Goal: Task Accomplishment & Management: Complete application form

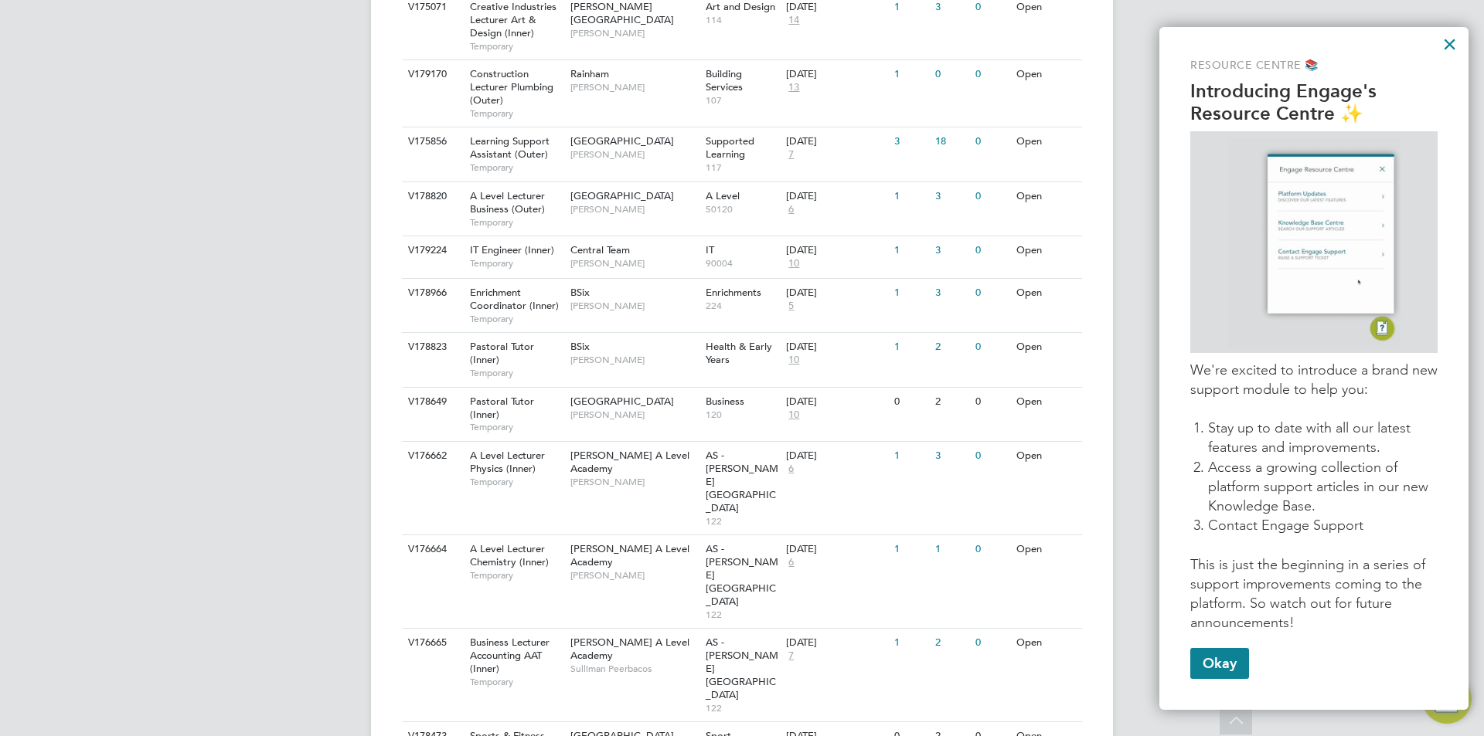
scroll to position [1546, 0]
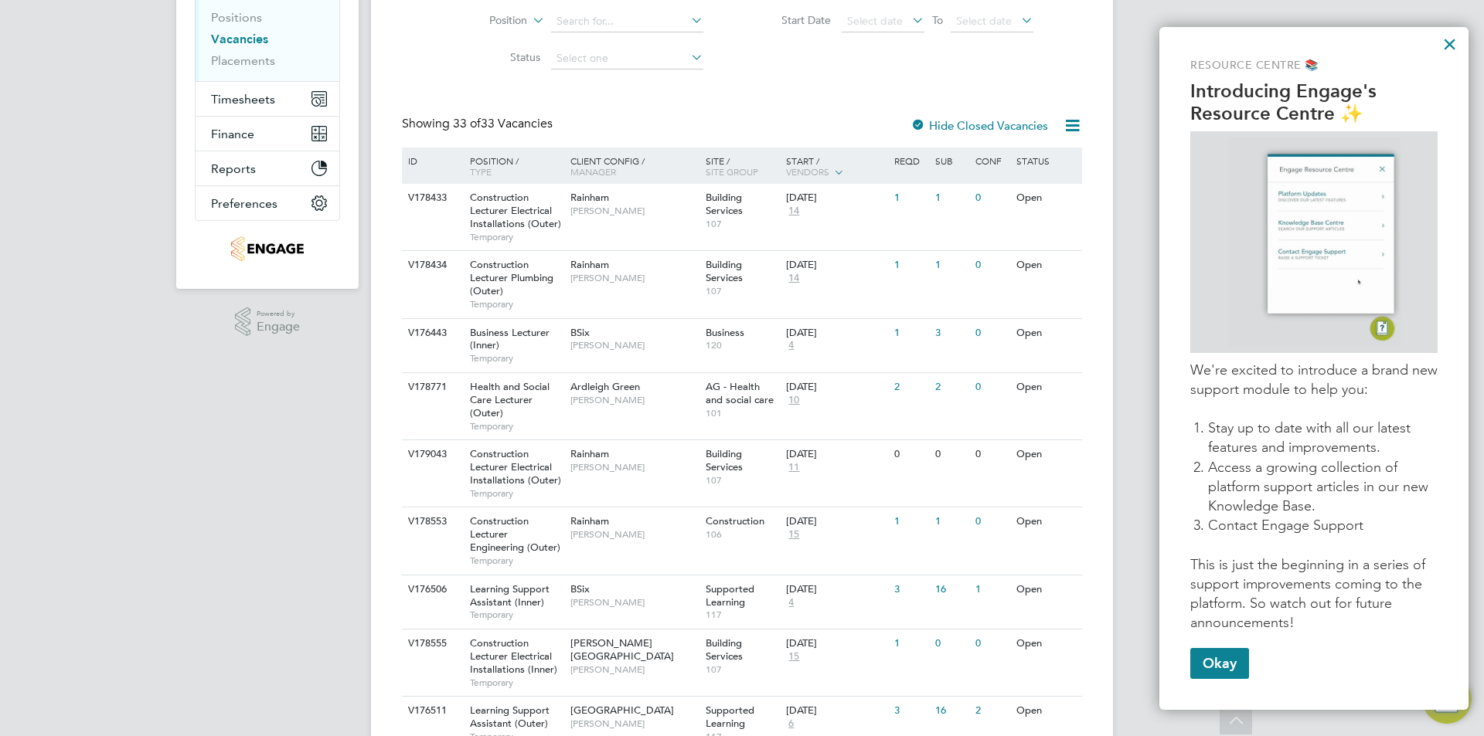
scroll to position [66, 0]
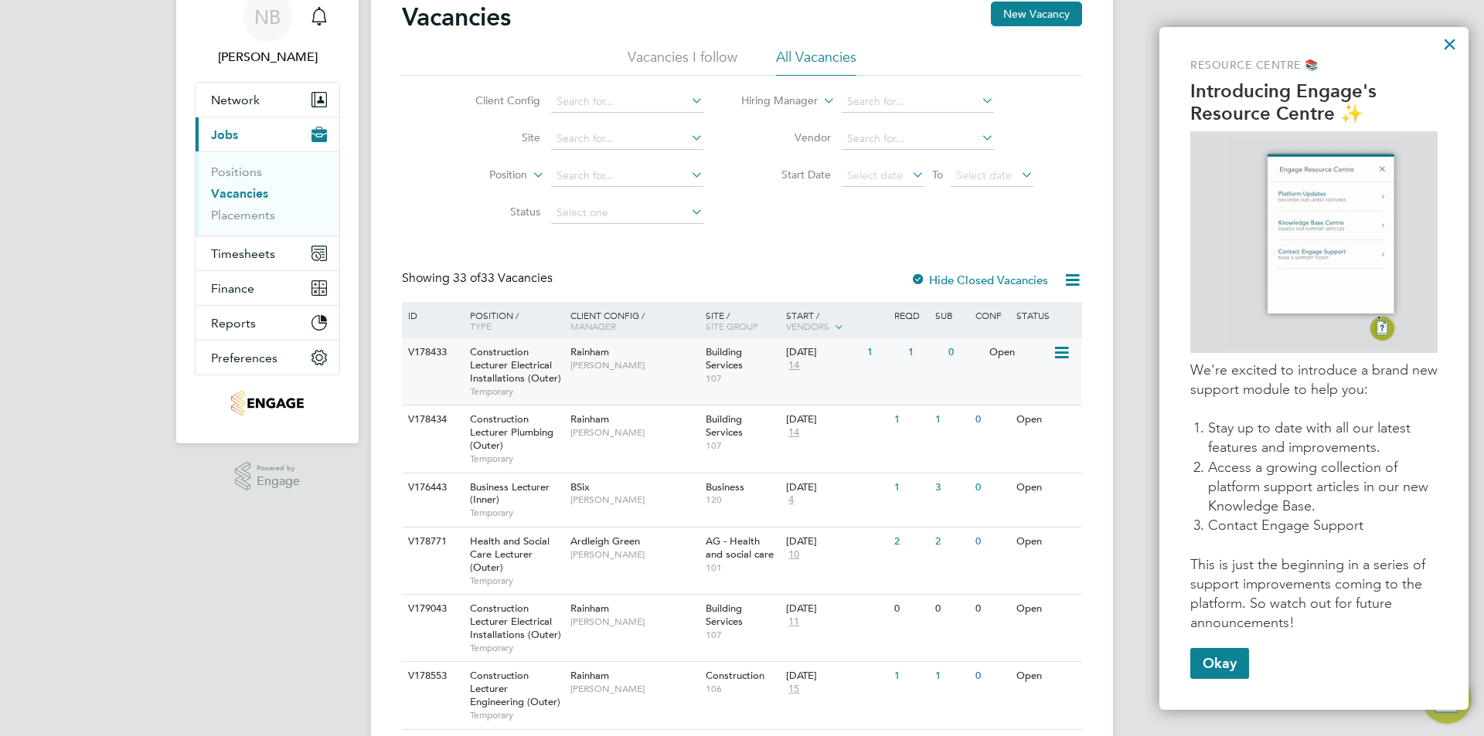
click at [1048, 360] on div "Open" at bounding box center [1018, 352] width 67 height 29
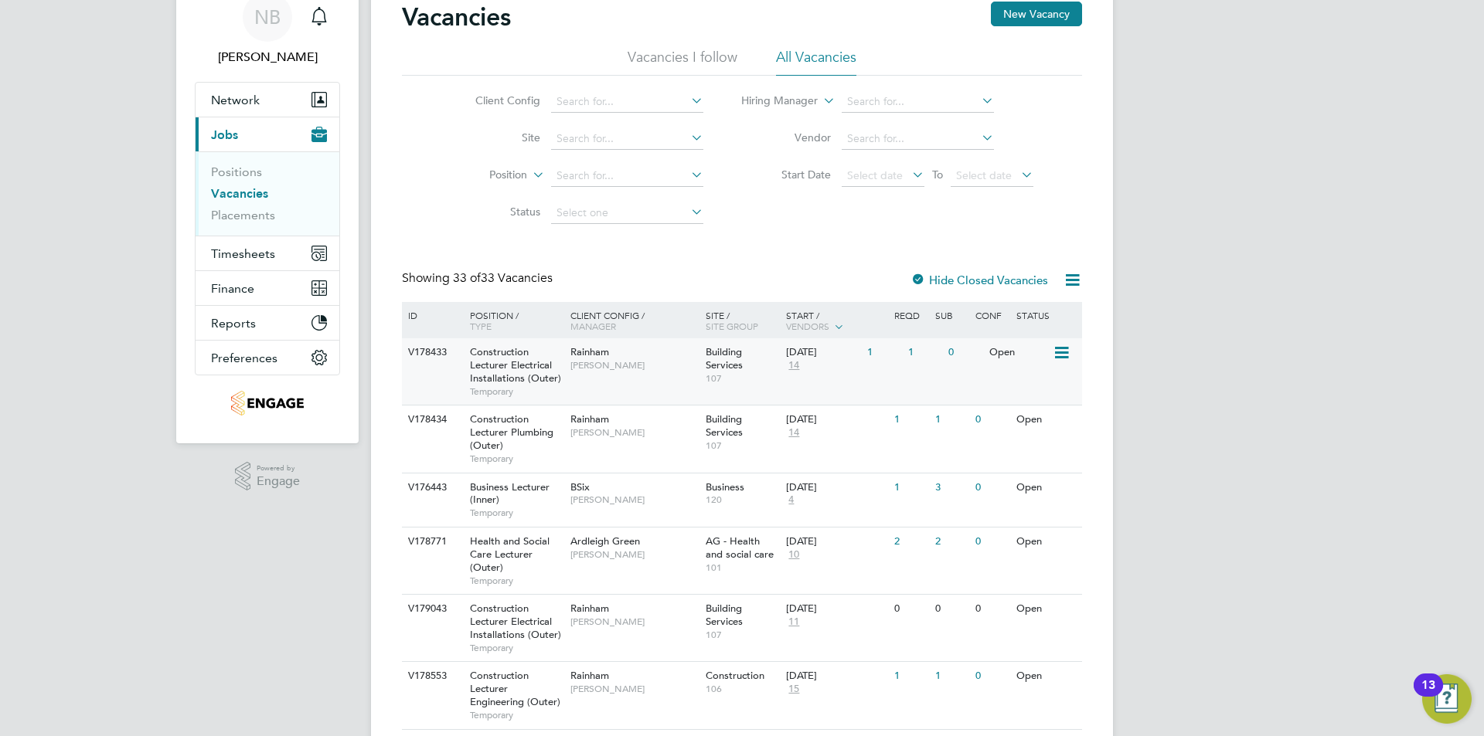
click at [1063, 355] on icon at bounding box center [1060, 353] width 15 height 19
click at [1057, 321] on div "Status" at bounding box center [1045, 315] width 67 height 26
click at [995, 356] on div "Open" at bounding box center [1018, 352] width 67 height 29
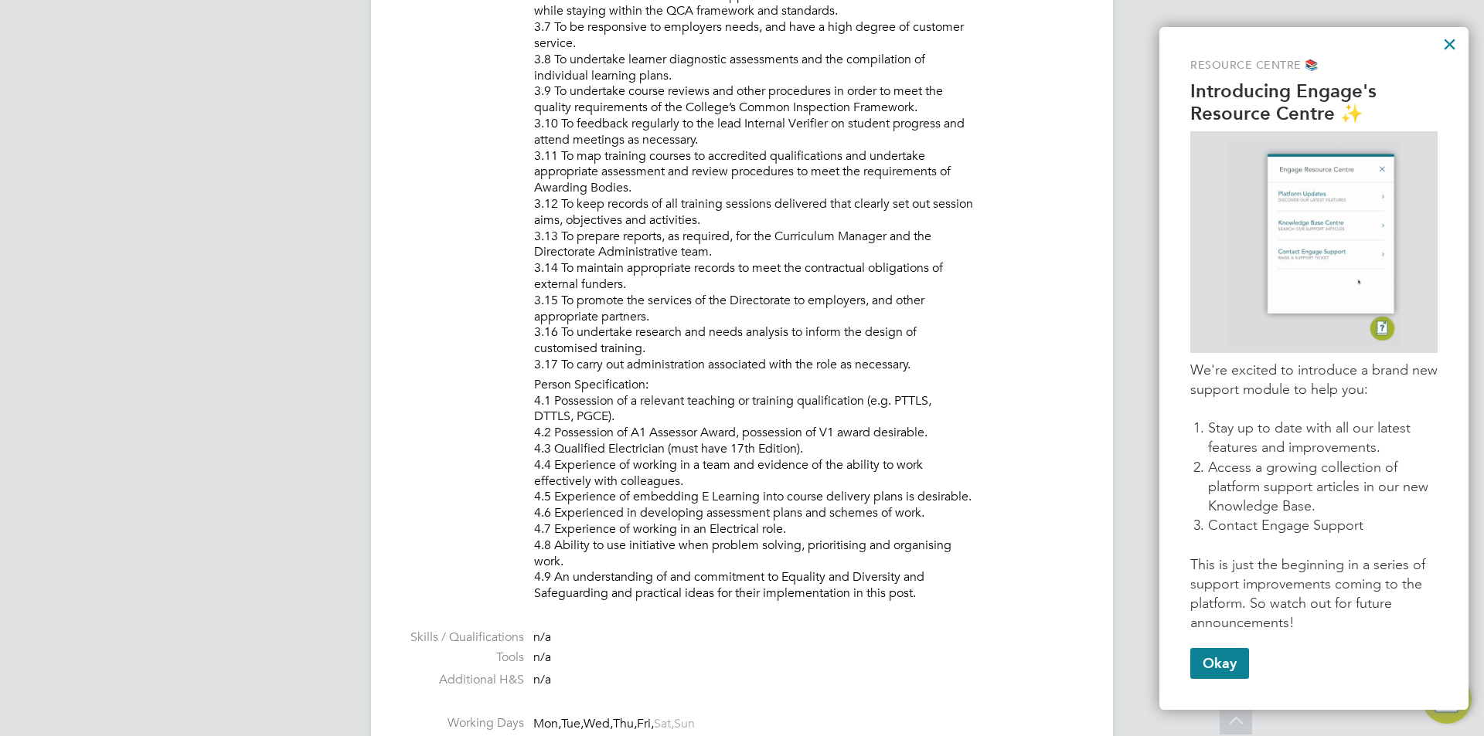
scroll to position [1546, 0]
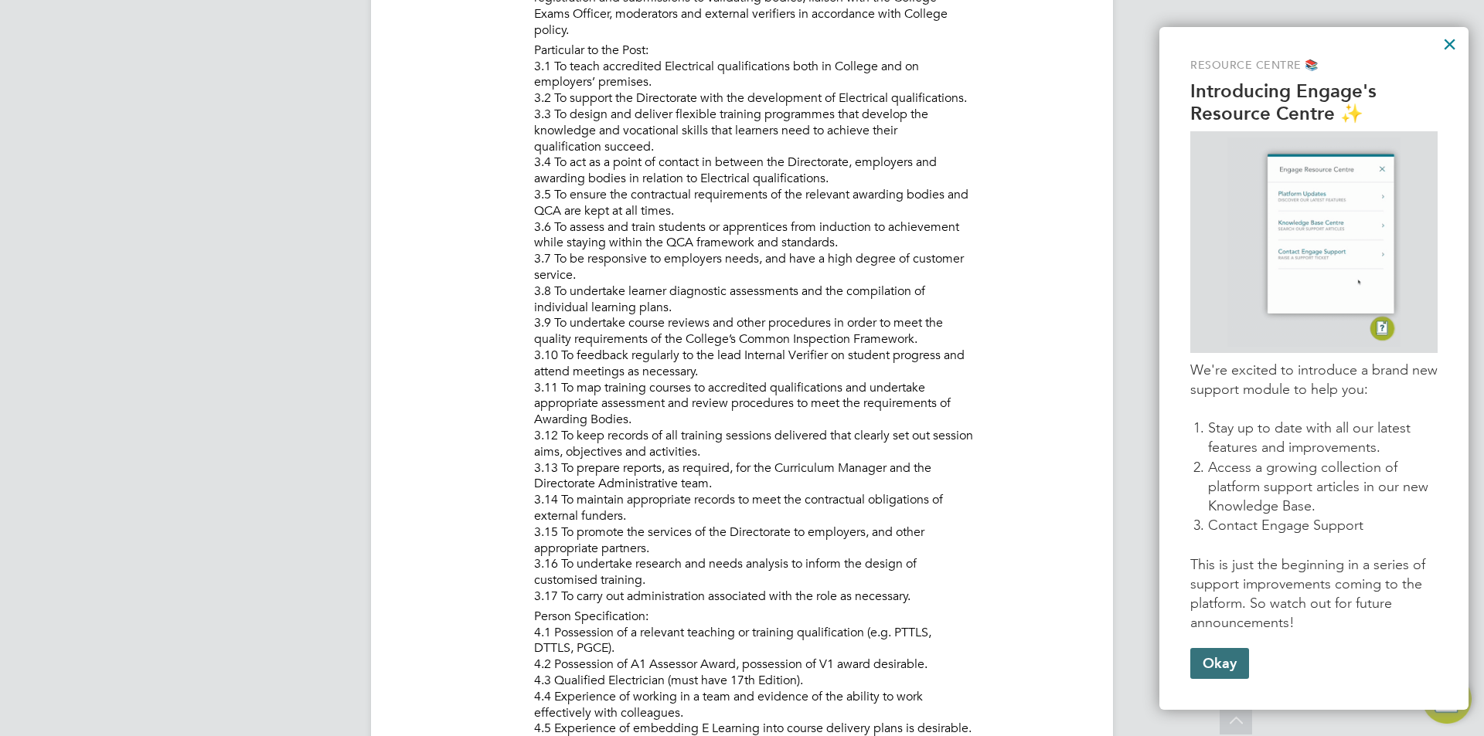
click at [1206, 680] on div "Resource Centre 📚 Introducing Engage's Resource Centre ✨ We're excited to intro…" at bounding box center [1313, 369] width 309 height 684
click at [1205, 671] on button "Okay" at bounding box center [1219, 663] width 59 height 31
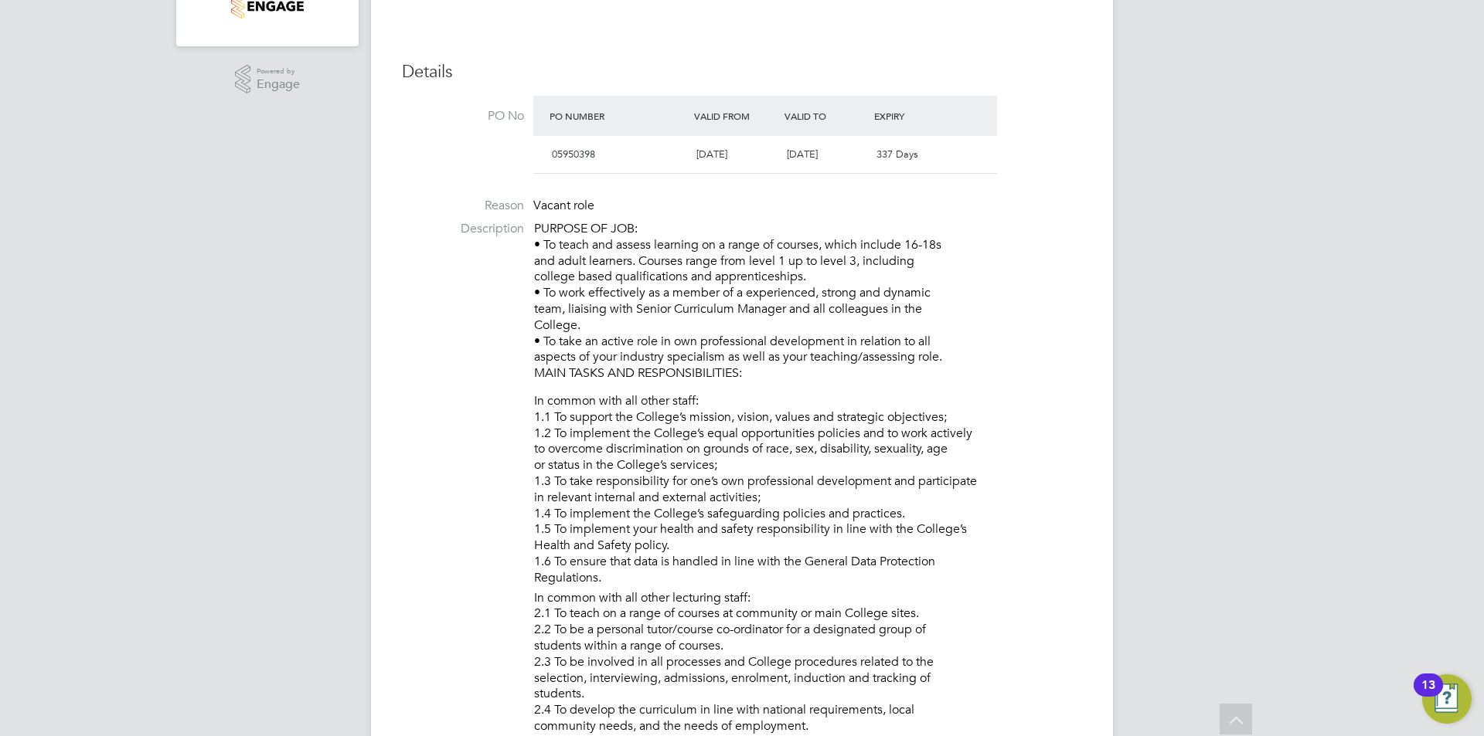
scroll to position [0, 0]
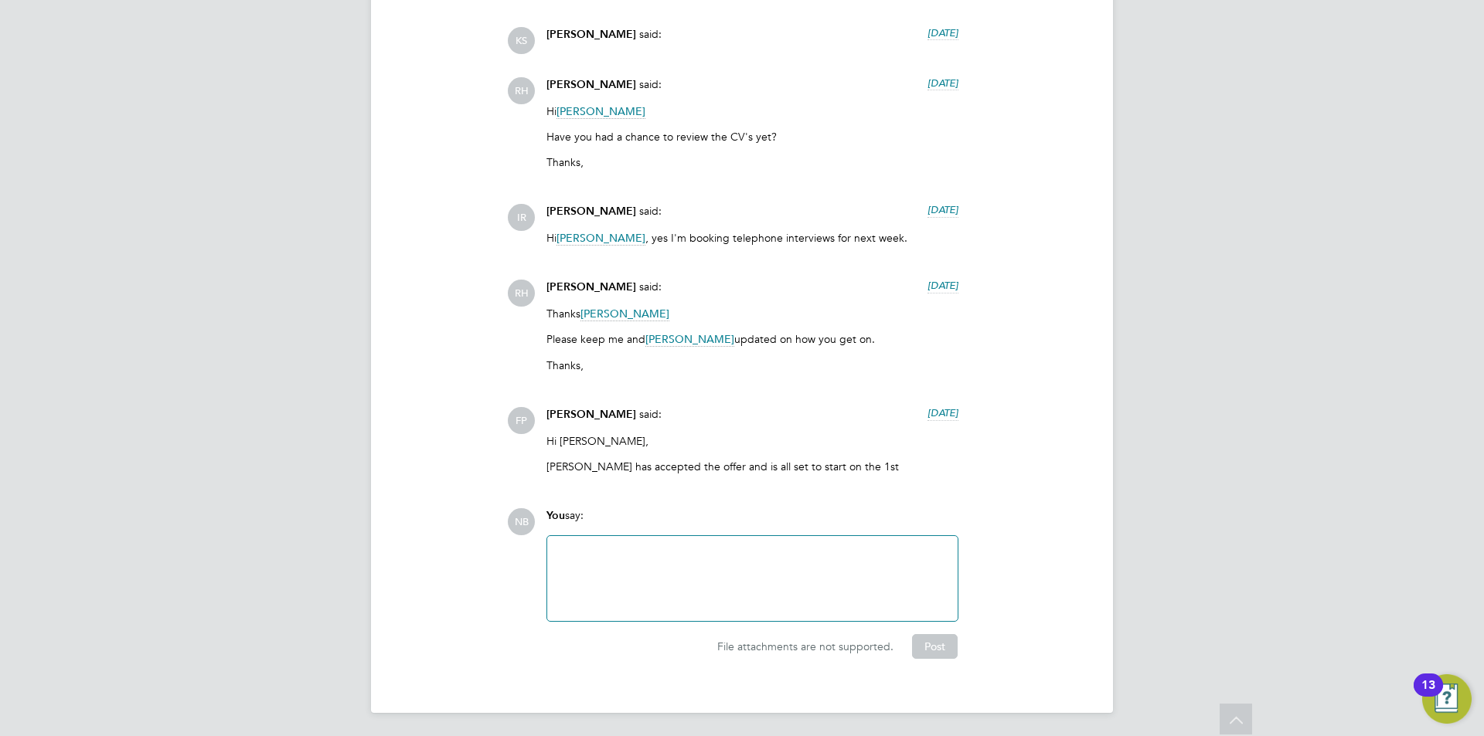
scroll to position [3002, 0]
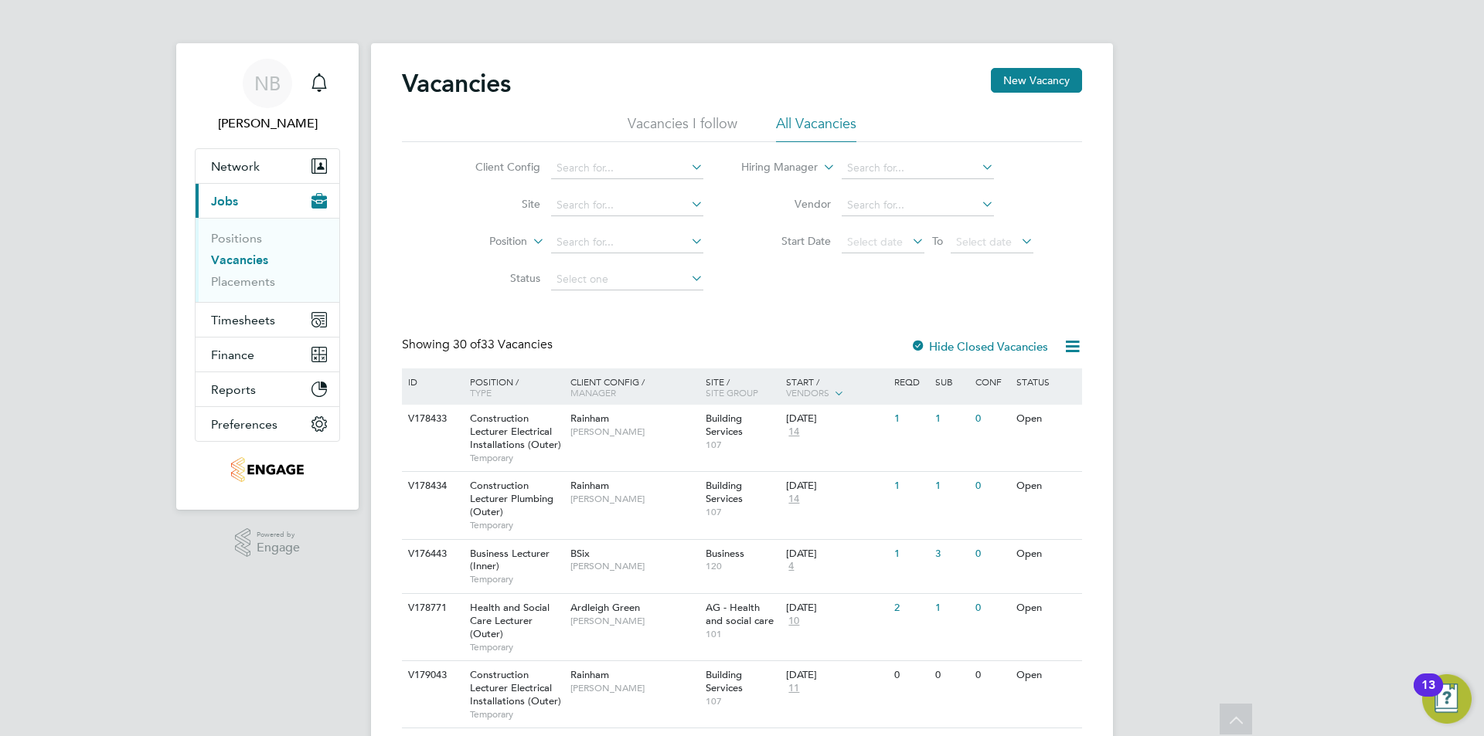
scroll to position [77, 0]
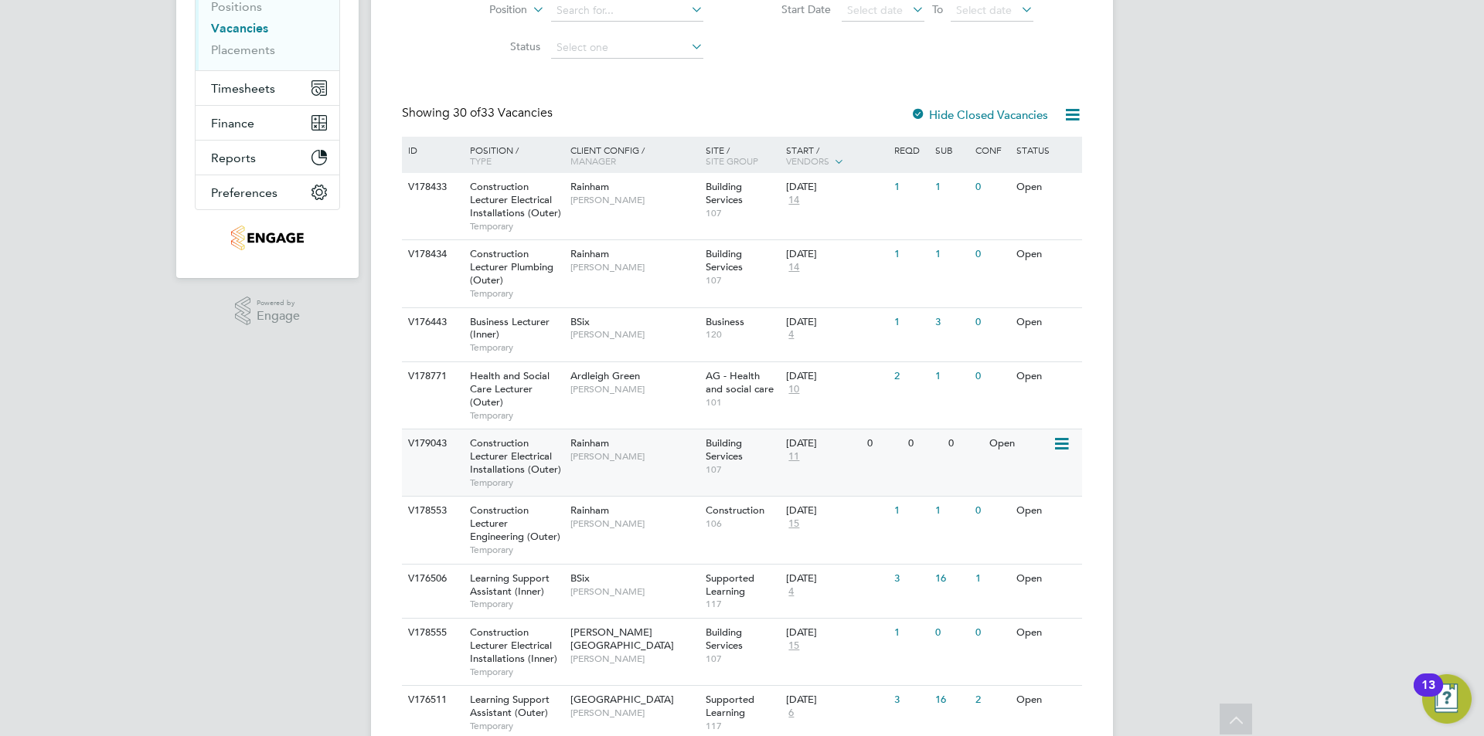
click at [657, 461] on span "[PERSON_NAME]" at bounding box center [634, 457] width 128 height 12
click at [1059, 192] on icon at bounding box center [1060, 188] width 15 height 19
click at [915, 213] on div "V178433 Construction Lecturer Electrical Installations (Outer) Temporary Rainha…" at bounding box center [742, 206] width 680 height 66
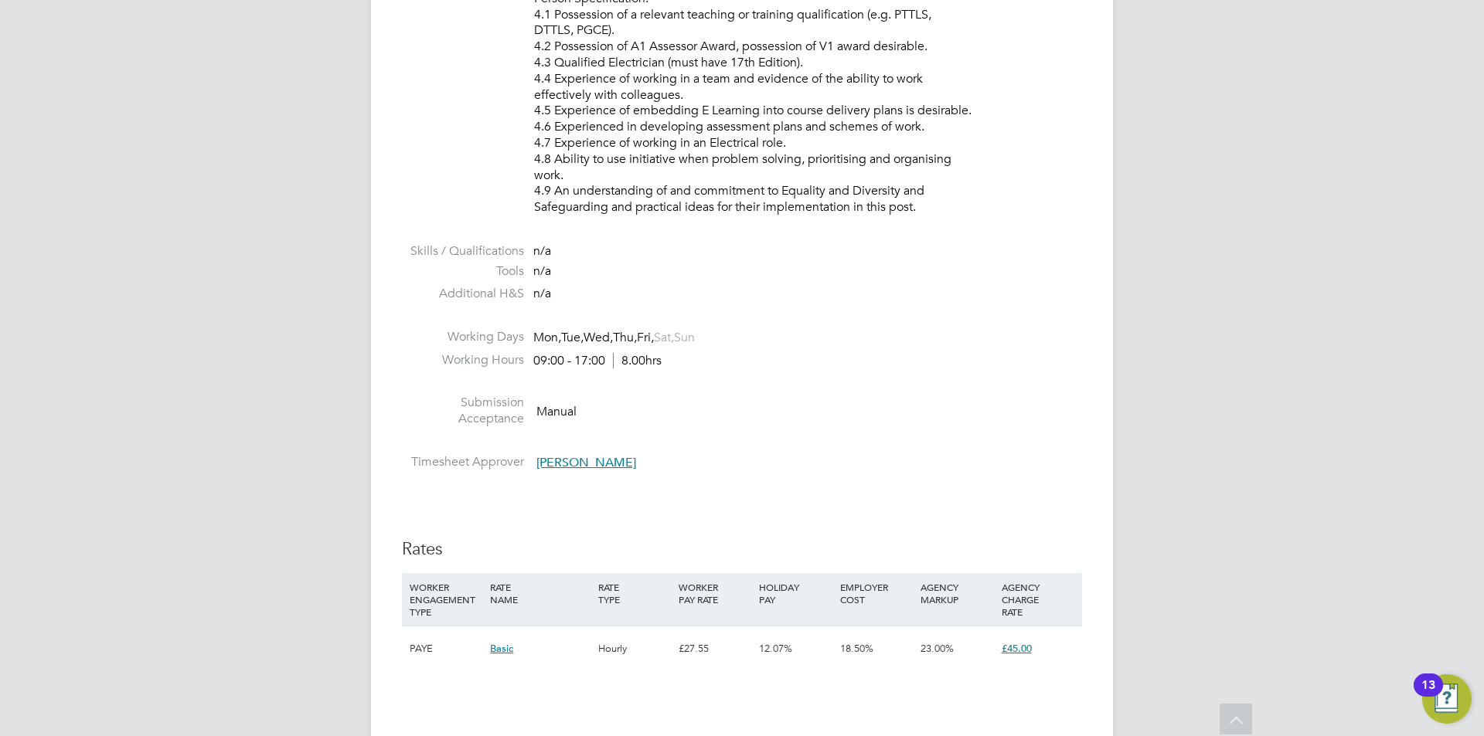
scroll to position [2550, 0]
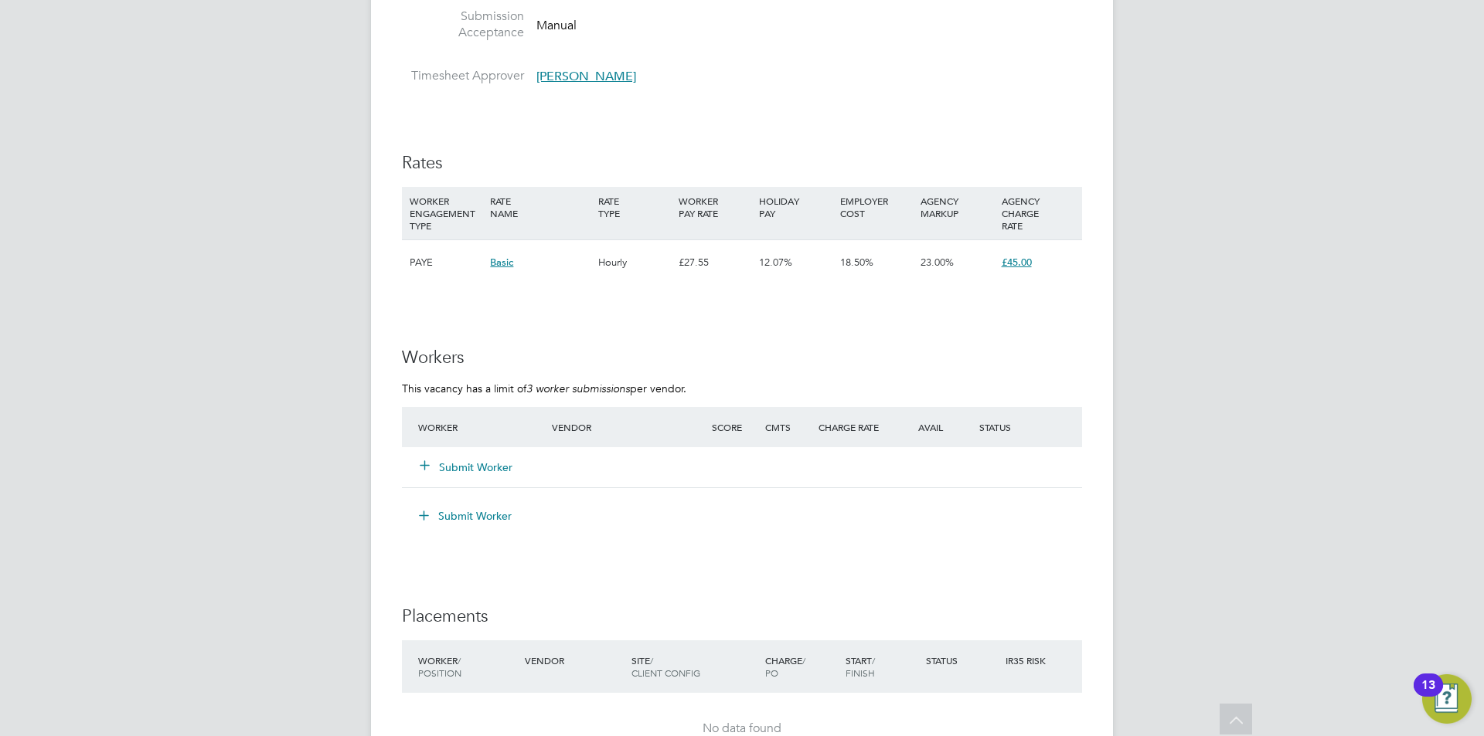
click at [472, 470] on button "Submit Worker" at bounding box center [466, 467] width 93 height 15
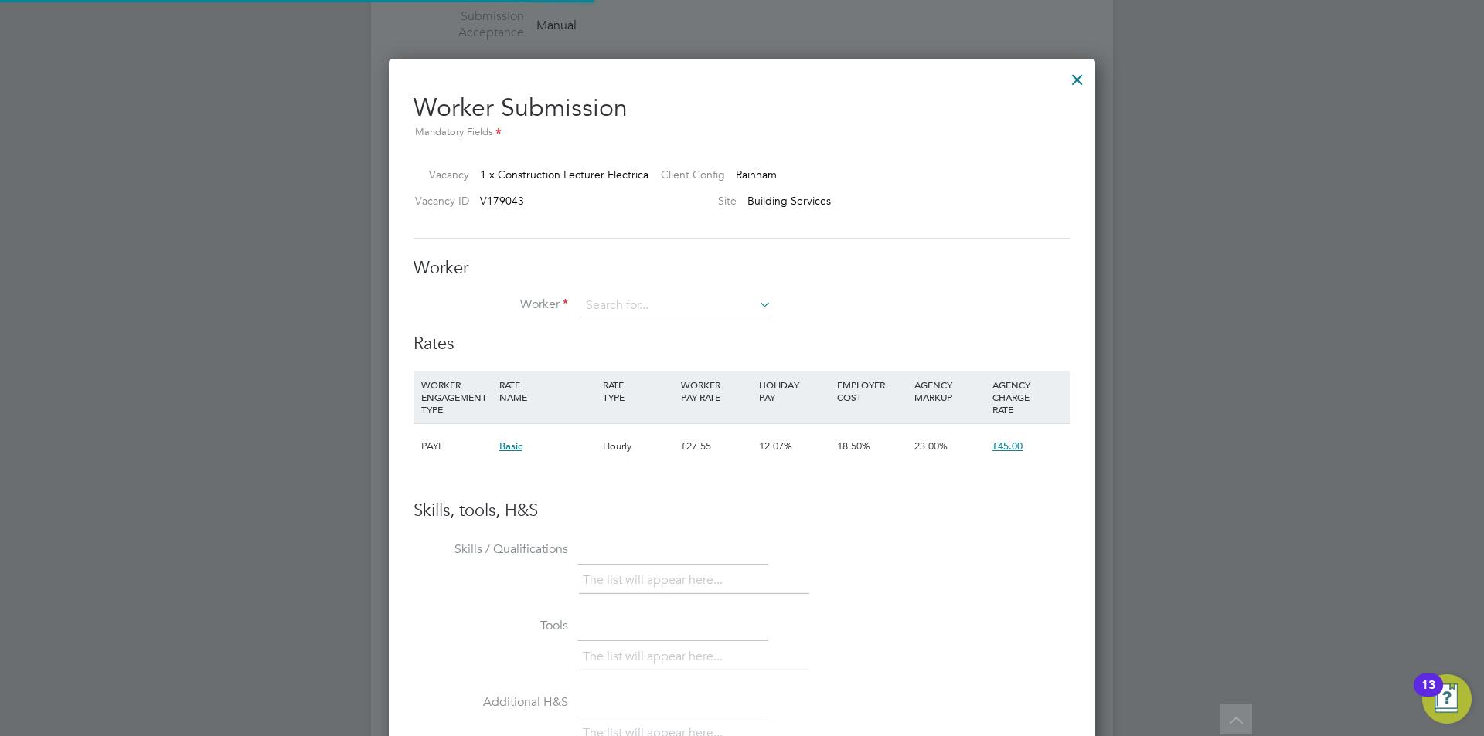
scroll to position [938, 707]
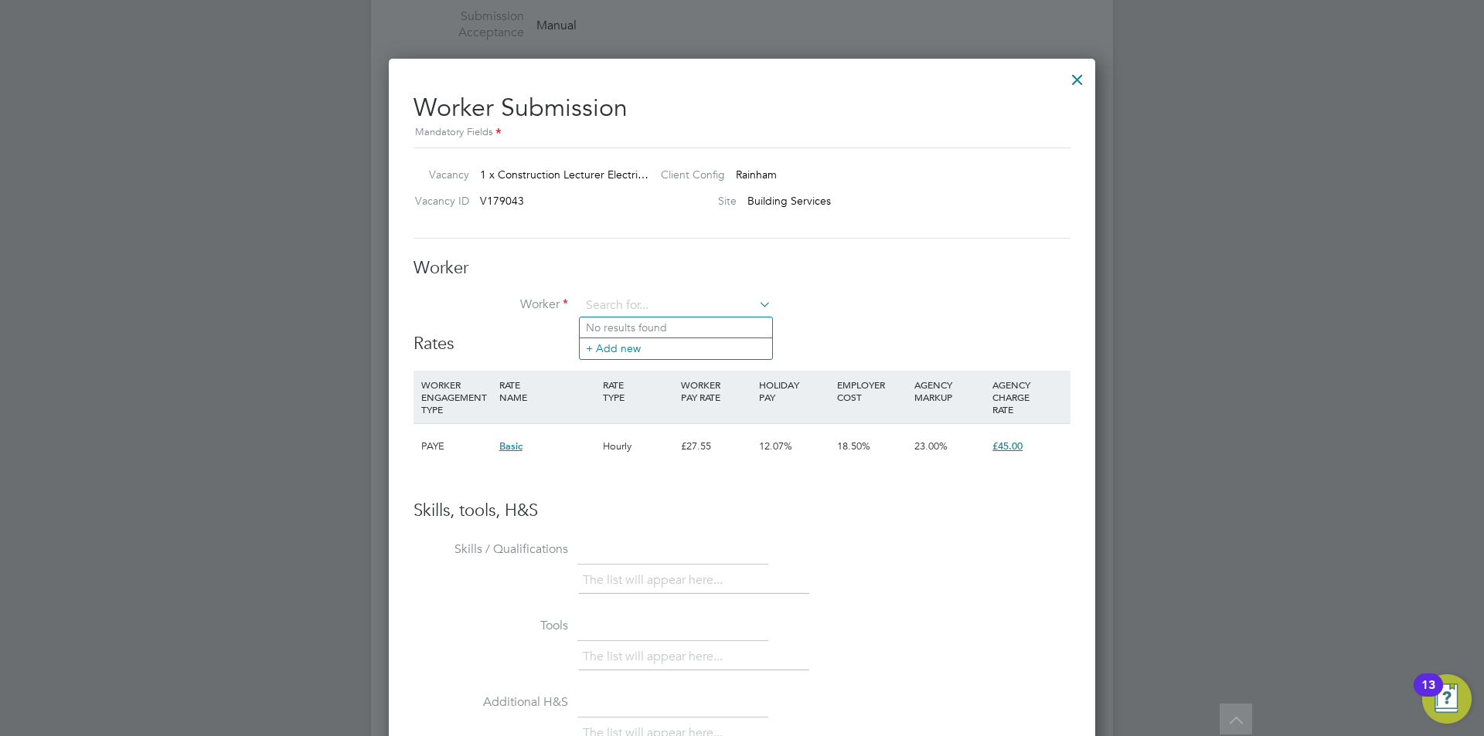
click at [604, 328] on li "No results found" at bounding box center [676, 328] width 192 height 20
click at [608, 299] on input at bounding box center [675, 305] width 191 height 23
type input "ogh"
click at [614, 342] on li "+ Add new" at bounding box center [676, 348] width 192 height 21
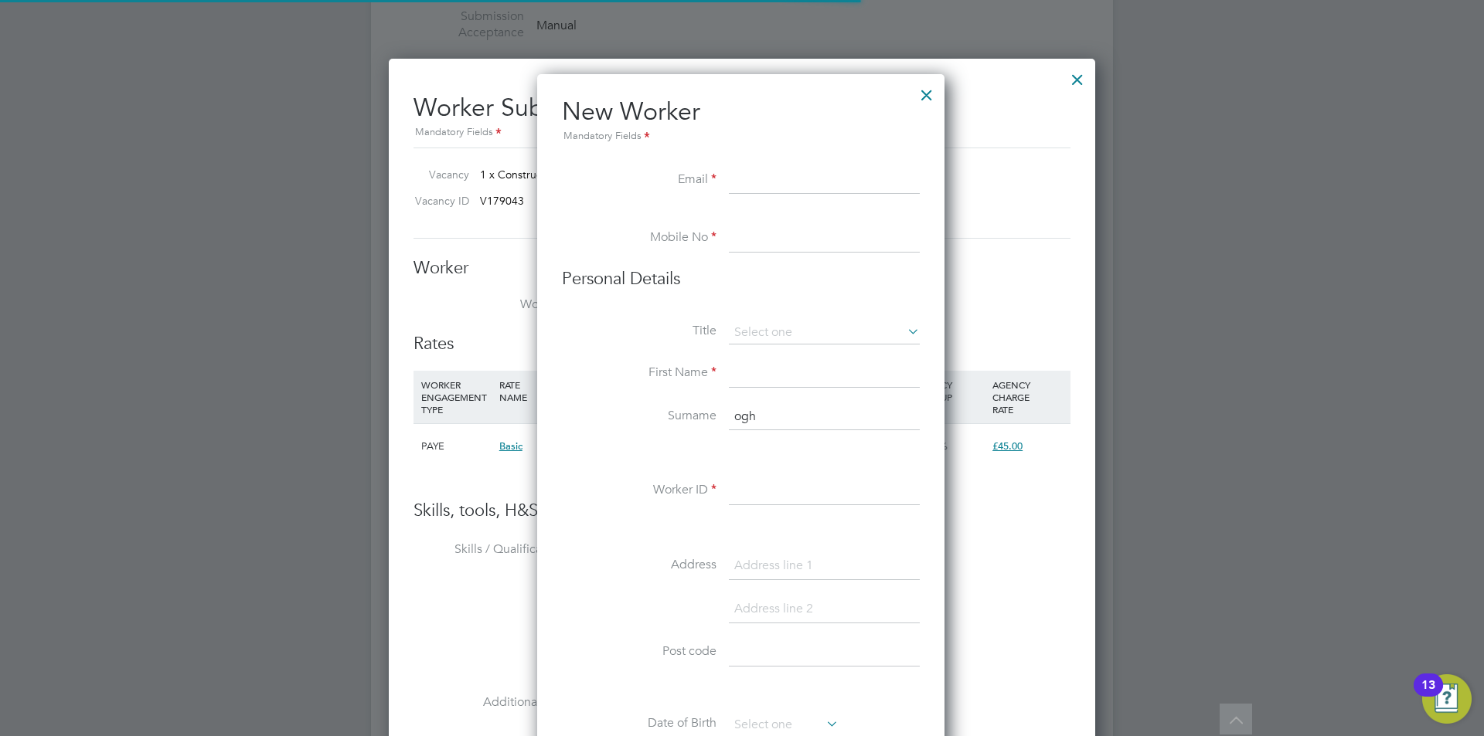
scroll to position [1315, 410]
click at [785, 158] on li "New Worker Mandatory Fields" at bounding box center [741, 131] width 358 height 71
click at [780, 172] on input at bounding box center [824, 181] width 191 height 28
paste input "[EMAIL_ADDRESS][DOMAIN_NAME]"
type input "[EMAIL_ADDRESS][DOMAIN_NAME]"
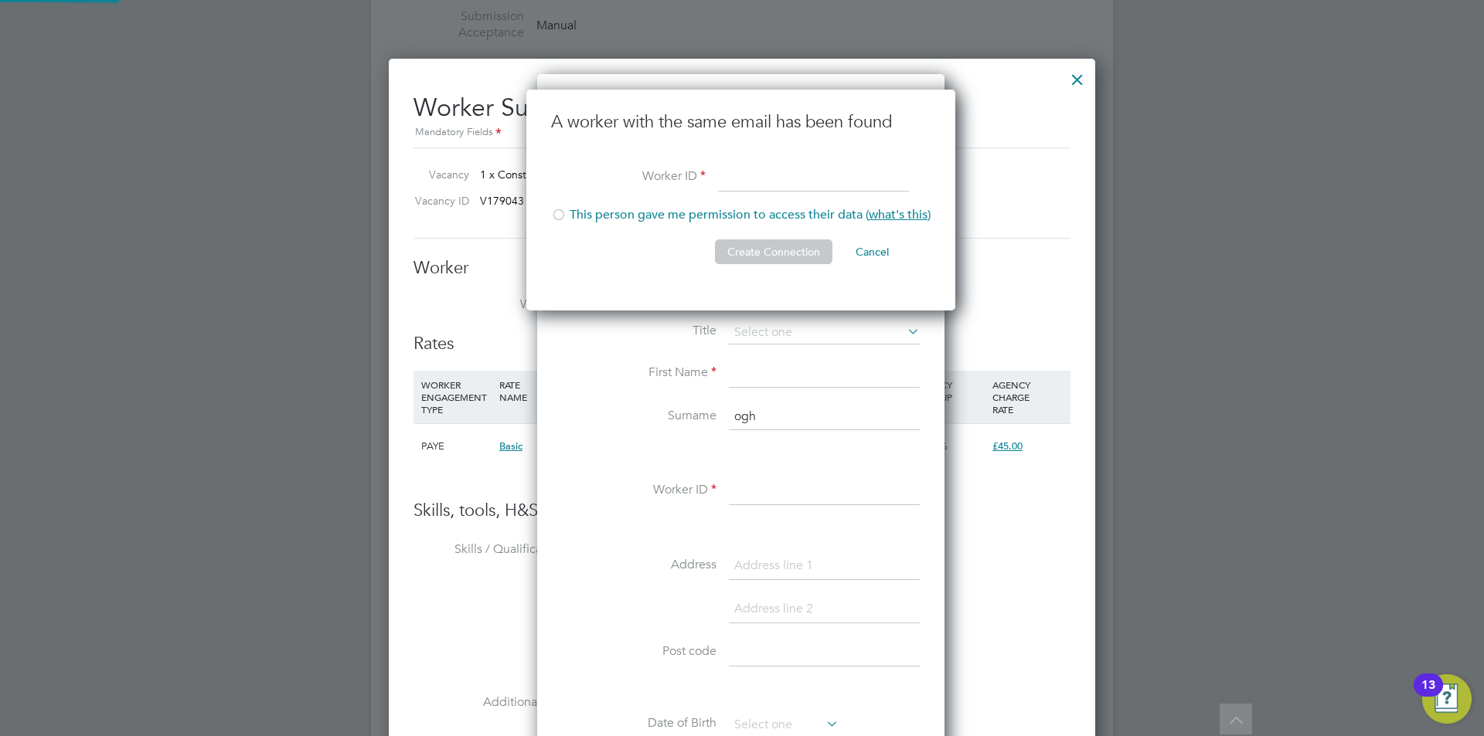
scroll to position [222, 431]
click at [560, 216] on div at bounding box center [558, 216] width 15 height 15
click at [784, 187] on input at bounding box center [813, 179] width 191 height 28
type input "HQ00229401"
click at [759, 249] on button "Create Connection" at bounding box center [773, 252] width 117 height 25
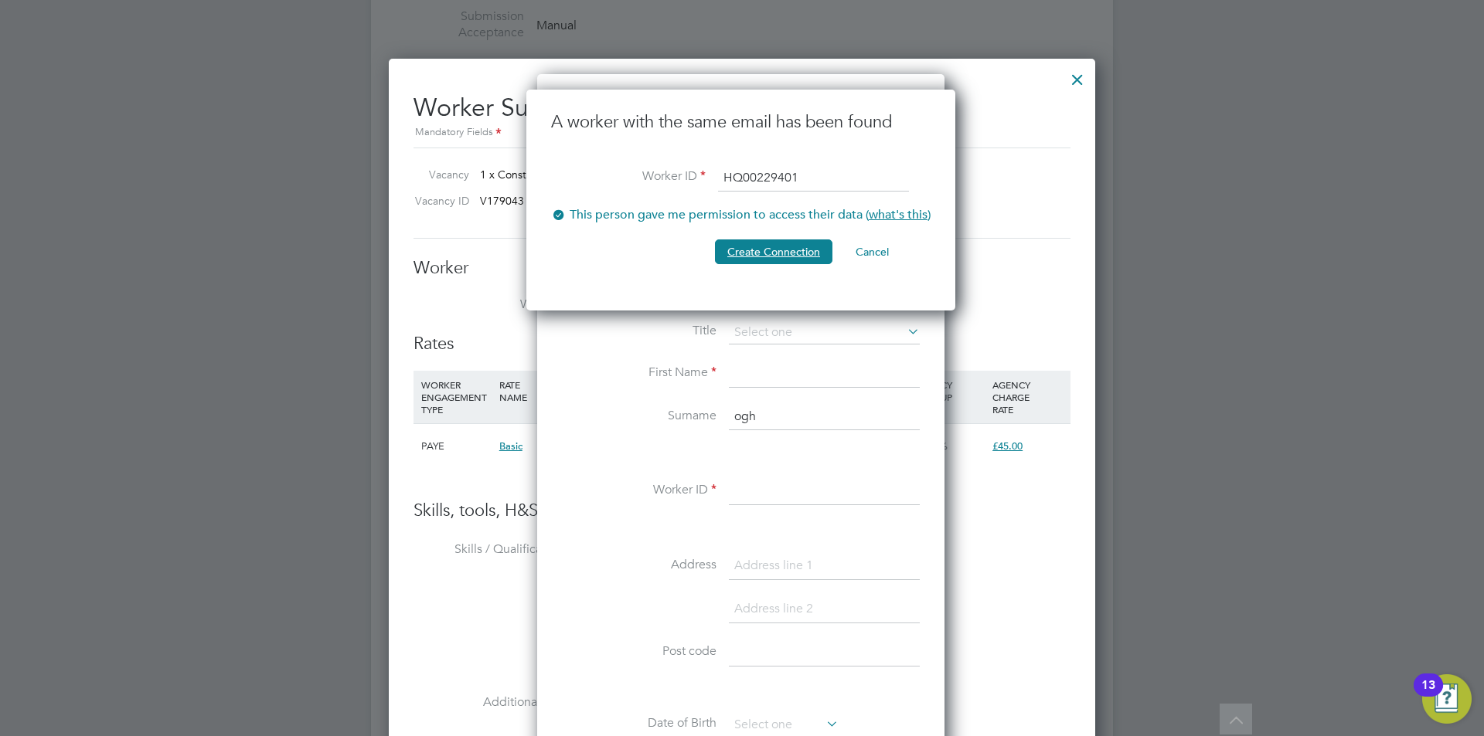
scroll to position [0, 0]
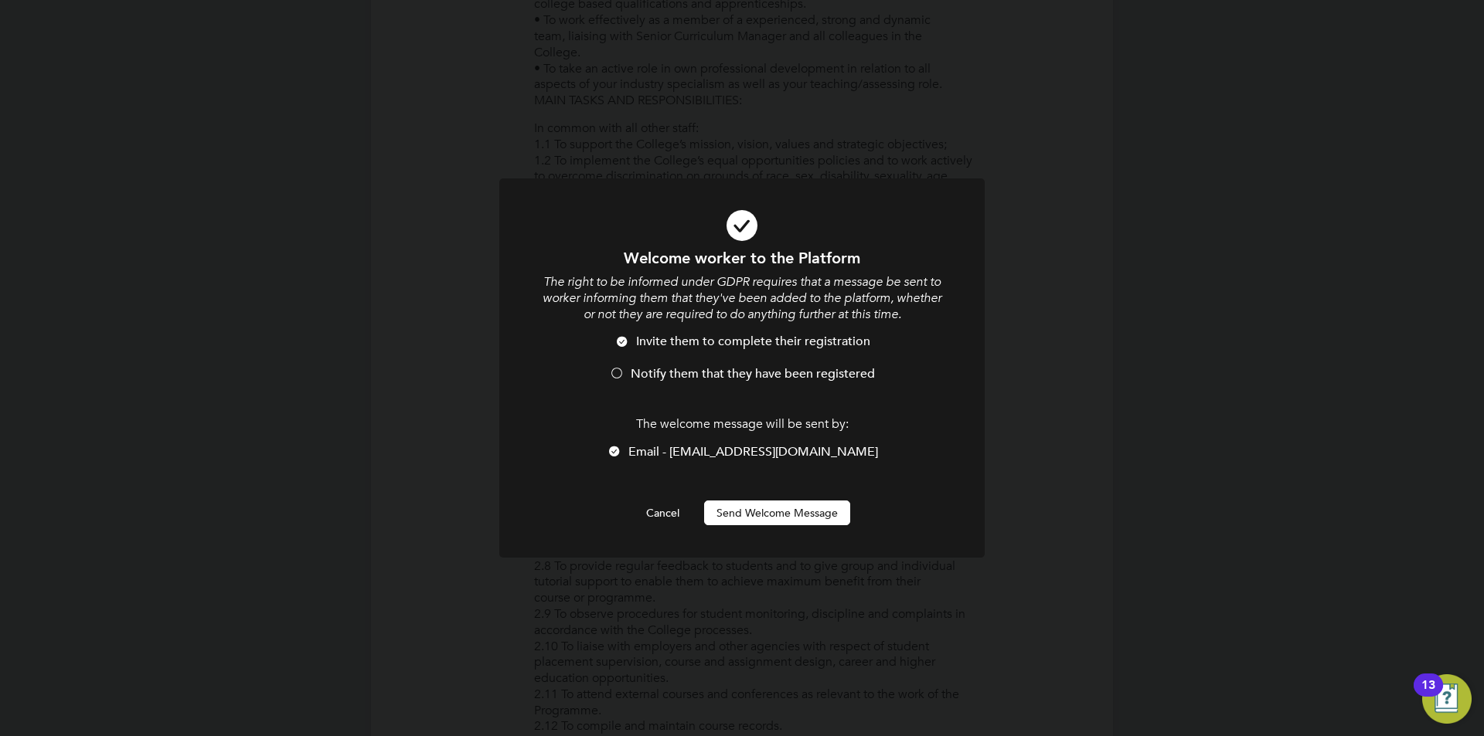
click at [616, 368] on div at bounding box center [616, 374] width 15 height 15
click at [757, 510] on button "Send Welcome Message" at bounding box center [777, 513] width 146 height 25
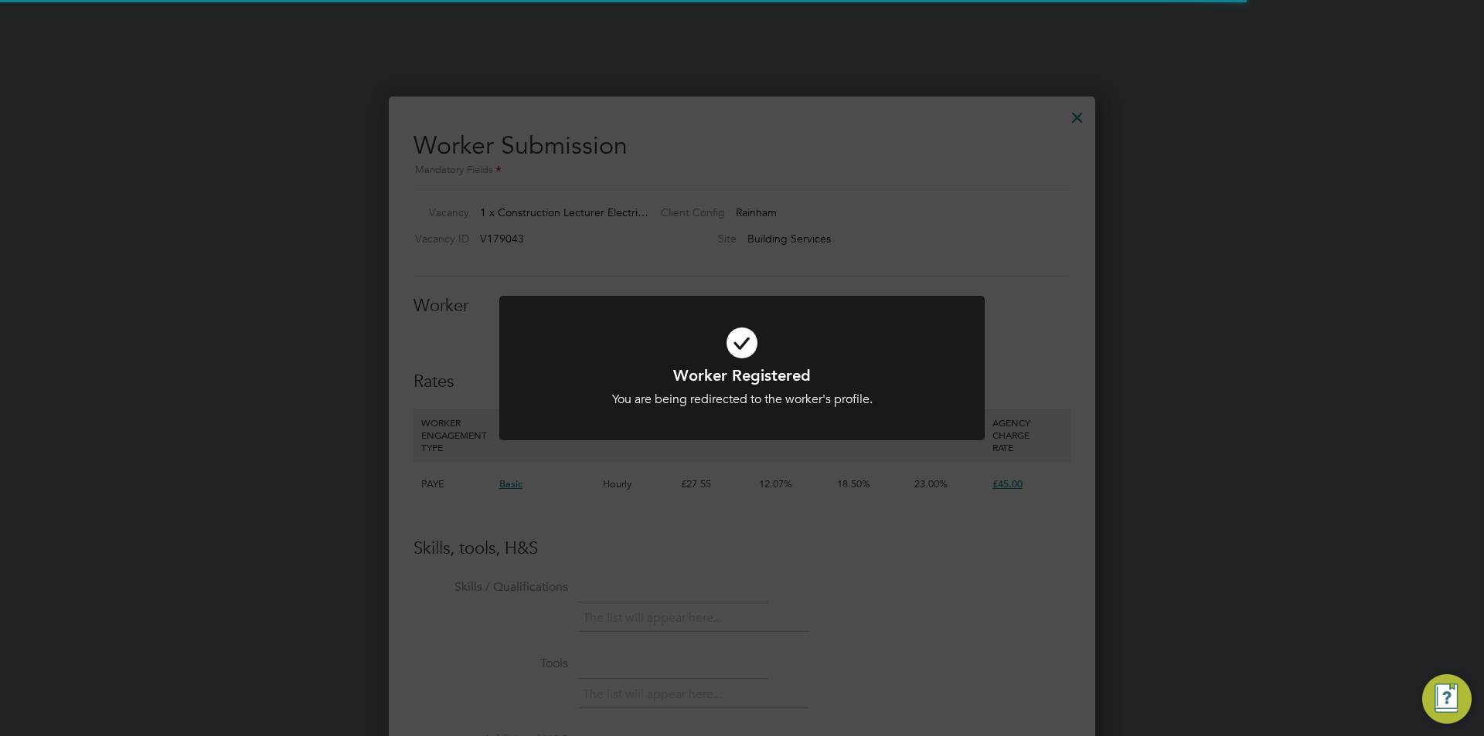
scroll to position [2550, 0]
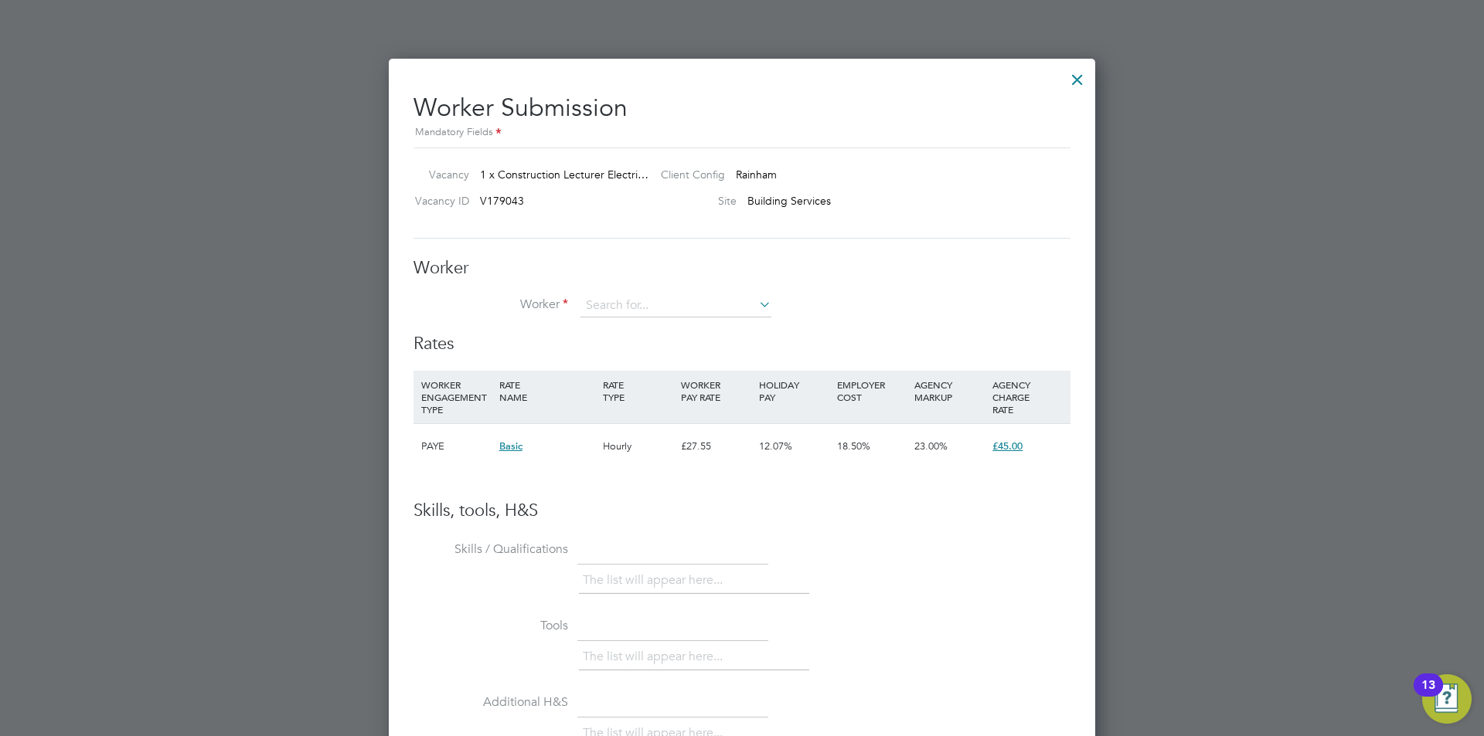
click at [687, 526] on div "Skills, tools, H&S Skills / Qualifications The list will appear here... Tools T…" at bounding box center [741, 709] width 657 height 418
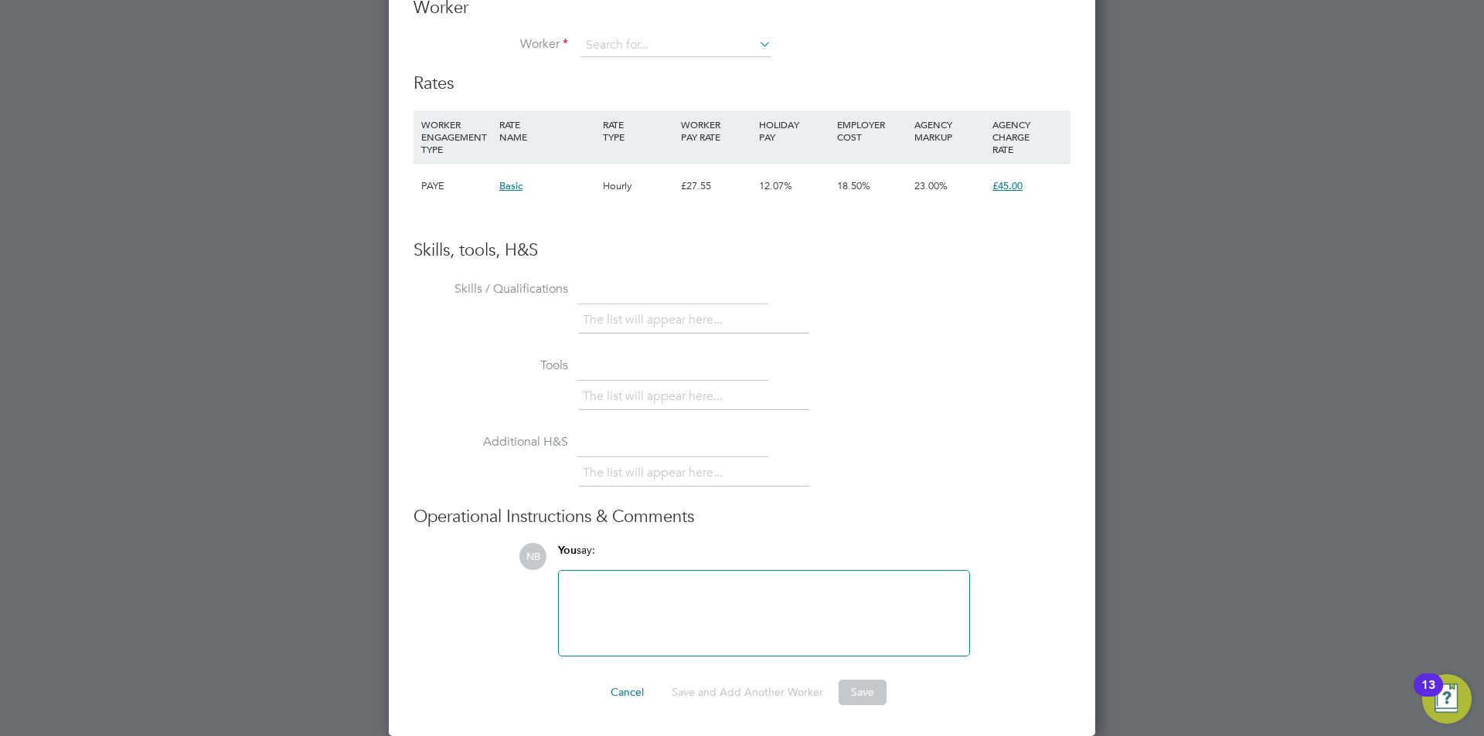
scroll to position [2501, 0]
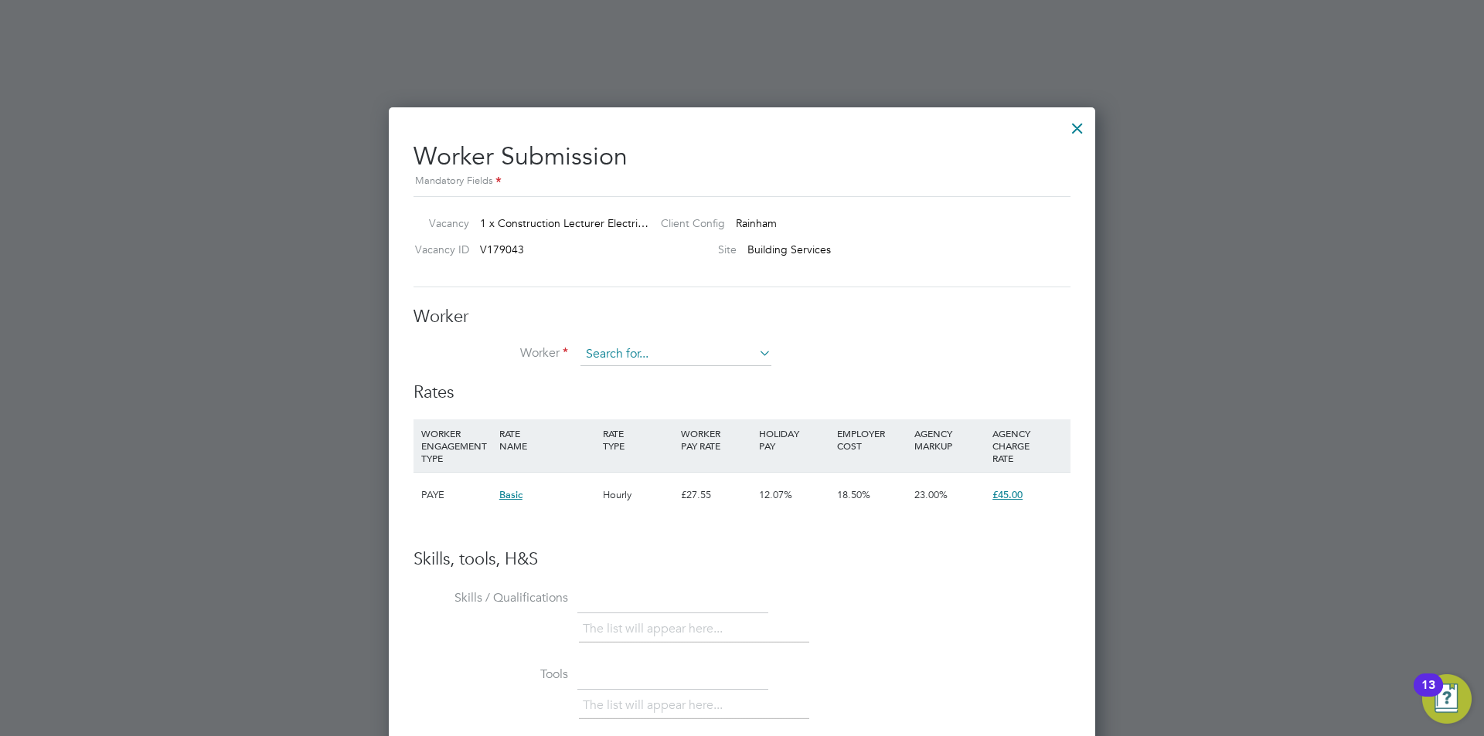
click at [637, 361] on input at bounding box center [675, 354] width 191 height 23
click at [632, 379] on li "No results found" at bounding box center [676, 376] width 192 height 20
click at [645, 356] on input at bounding box center [675, 354] width 191 height 23
click at [638, 376] on li "No results found" at bounding box center [676, 376] width 192 height 20
click at [606, 354] on input at bounding box center [675, 354] width 191 height 23
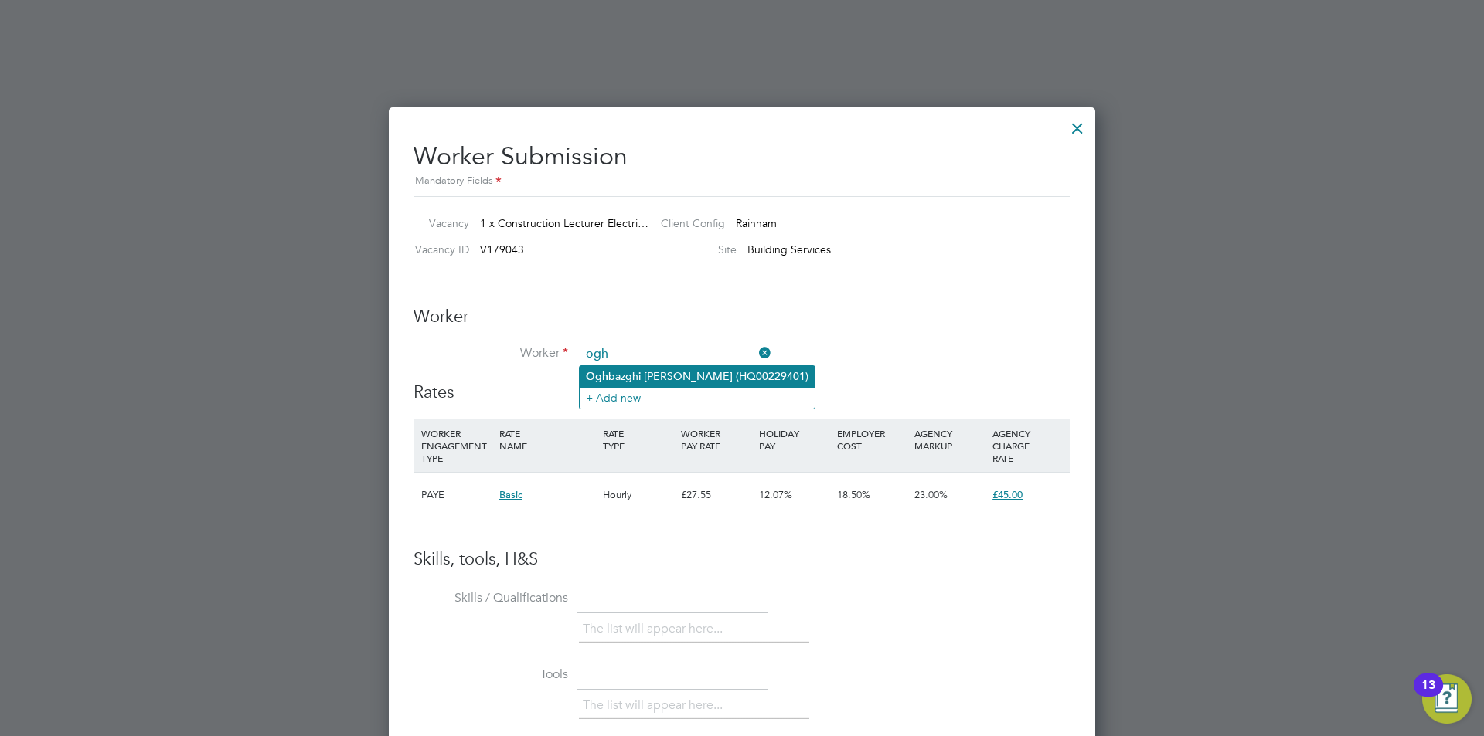
click at [643, 380] on li "Ogh bazghi [PERSON_NAME] (HQ00229401)" at bounding box center [697, 376] width 235 height 21
type input "[PERSON_NAME] (HQ00229401)"
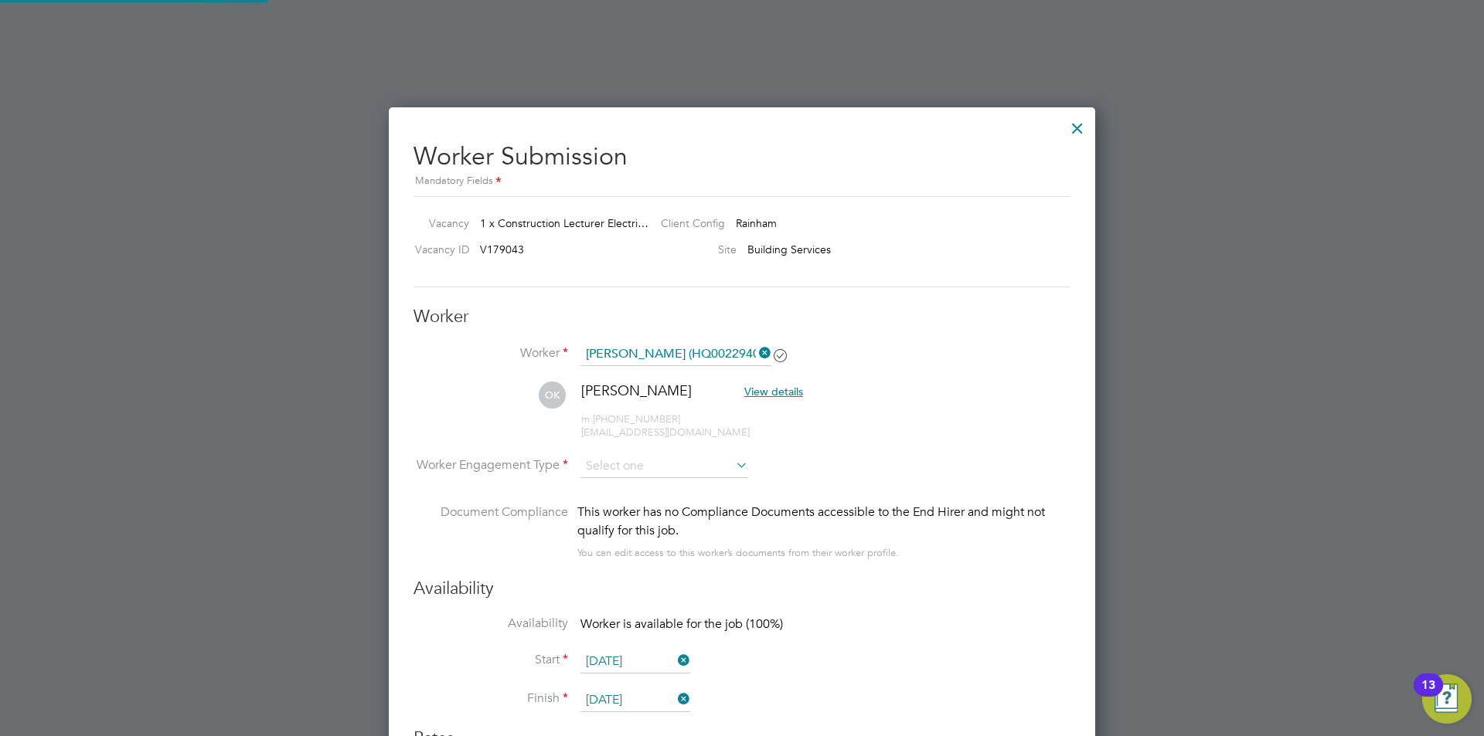
scroll to position [1284, 707]
click at [755, 470] on li "Worker Engagement Type" at bounding box center [741, 480] width 657 height 48
click at [733, 471] on icon at bounding box center [733, 466] width 0 height 22
click at [729, 471] on input at bounding box center [664, 467] width 168 height 23
click at [635, 487] on li "Contract" at bounding box center [664, 488] width 169 height 20
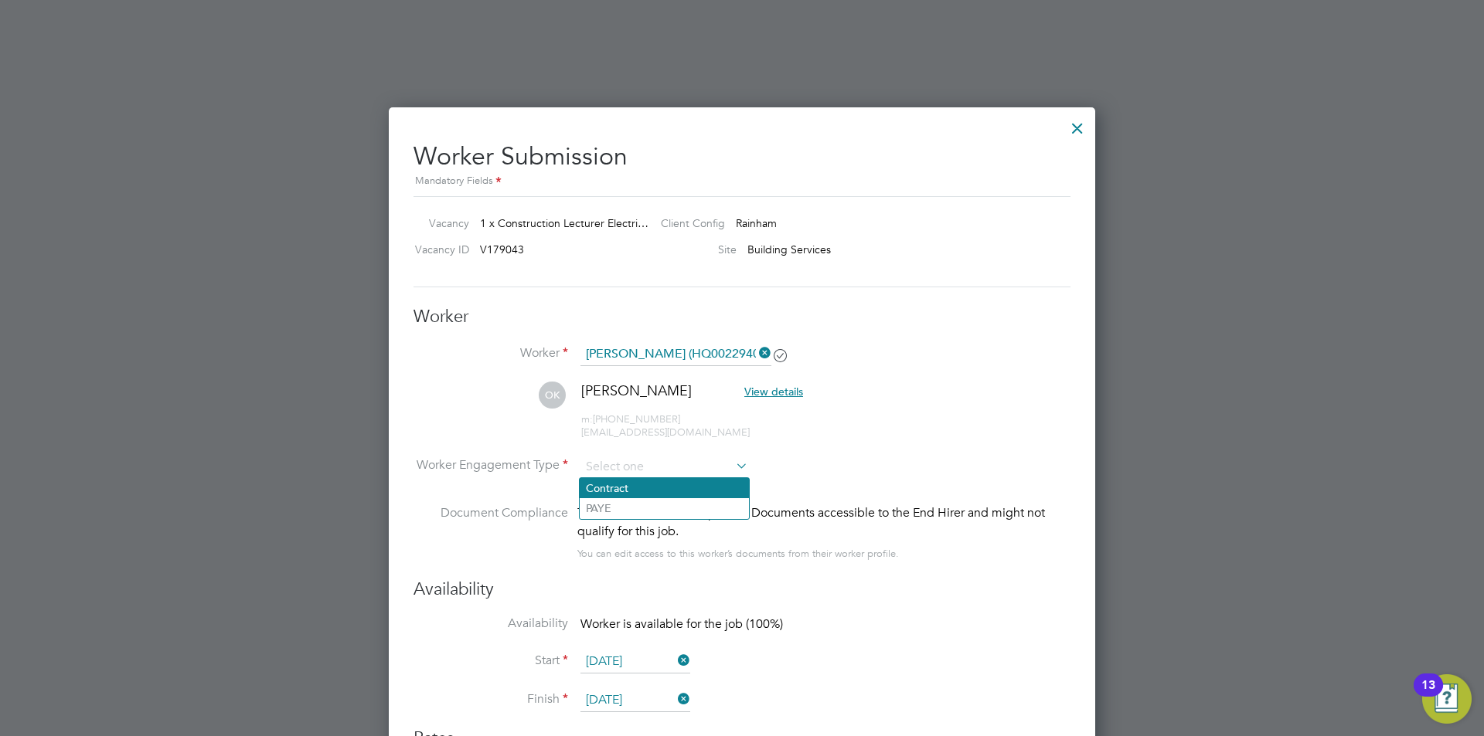
type input "Contract"
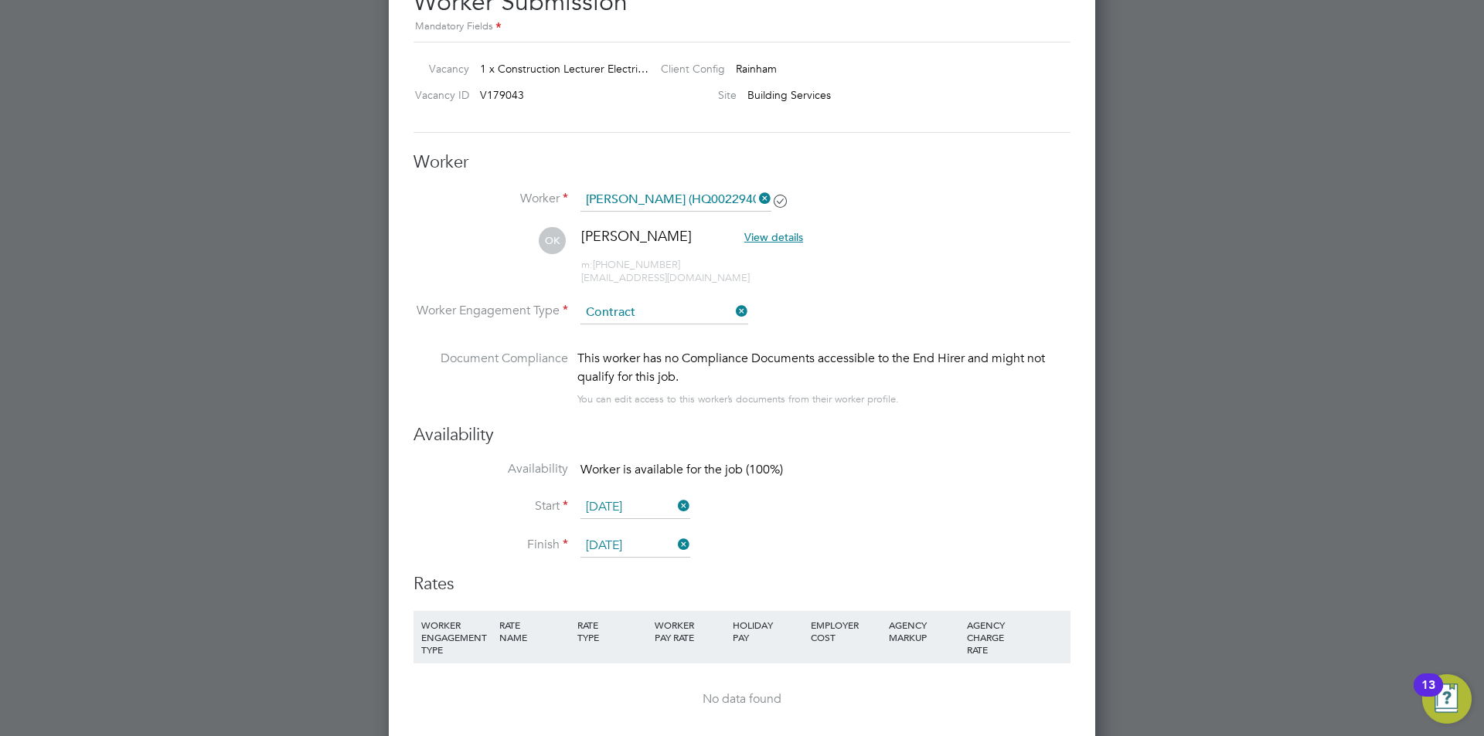
scroll to position [2733, 0]
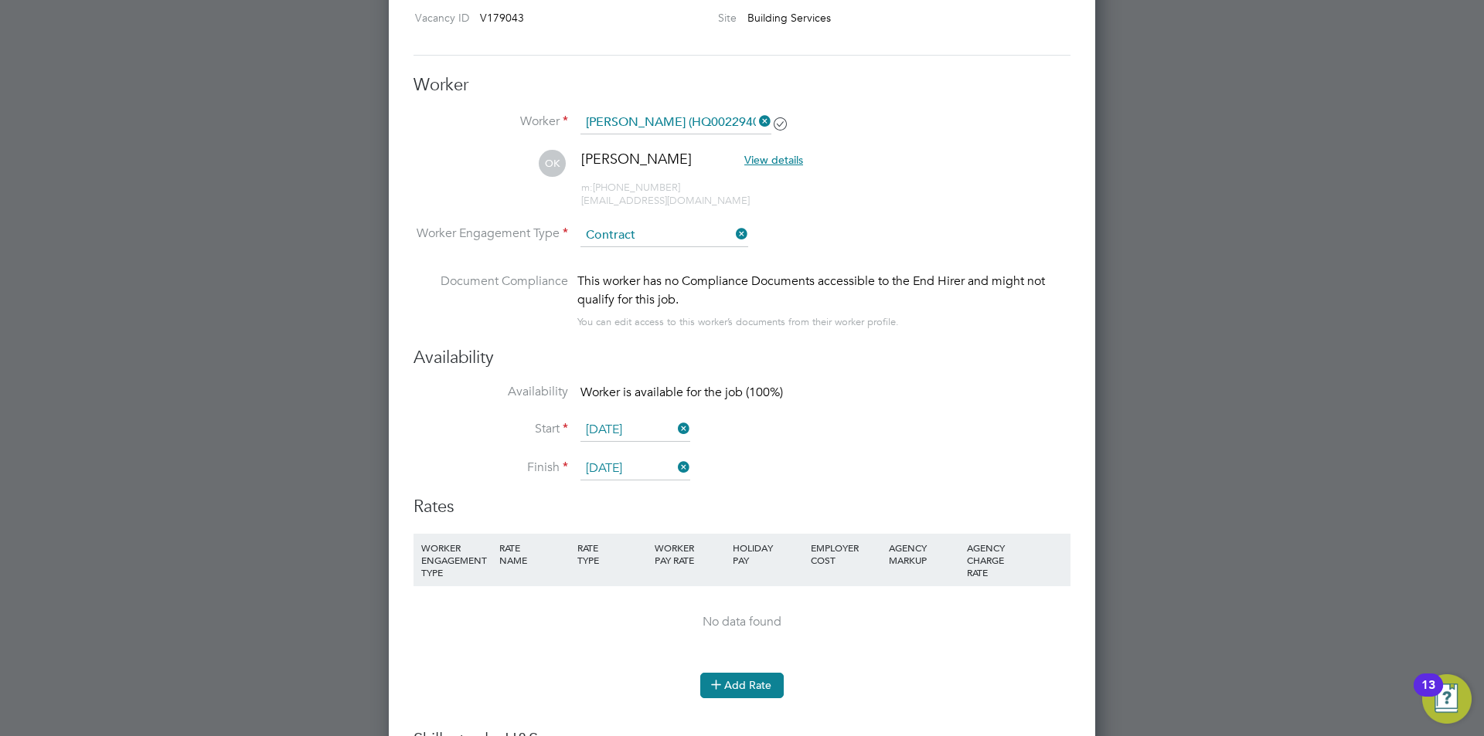
click at [763, 686] on button "Add Rate" at bounding box center [741, 685] width 83 height 25
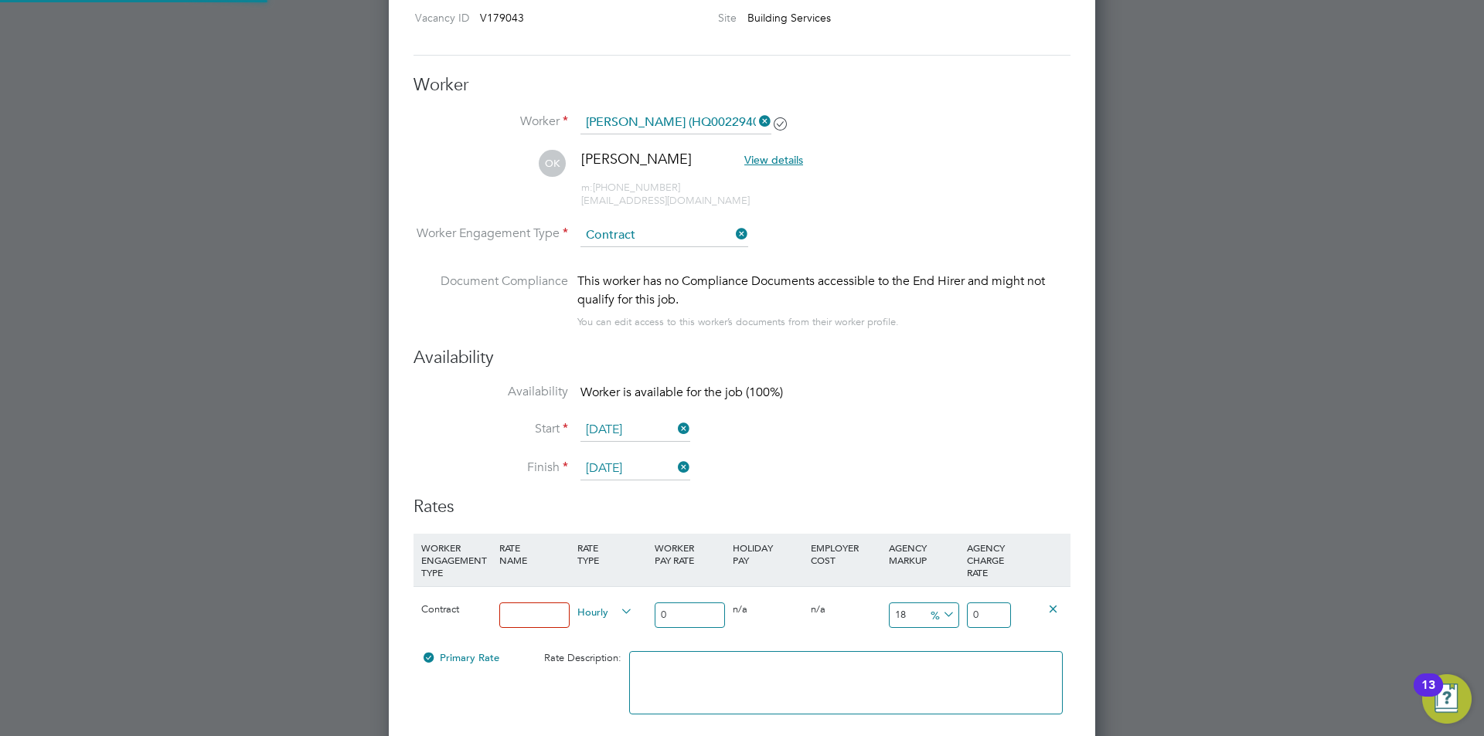
scroll to position [1430, 707]
click at [549, 614] on input at bounding box center [534, 616] width 70 height 26
type input "basic"
click at [684, 616] on input "0" at bounding box center [690, 616] width 70 height 26
drag, startPoint x: 661, startPoint y: 617, endPoint x: 647, endPoint y: 617, distance: 14.7
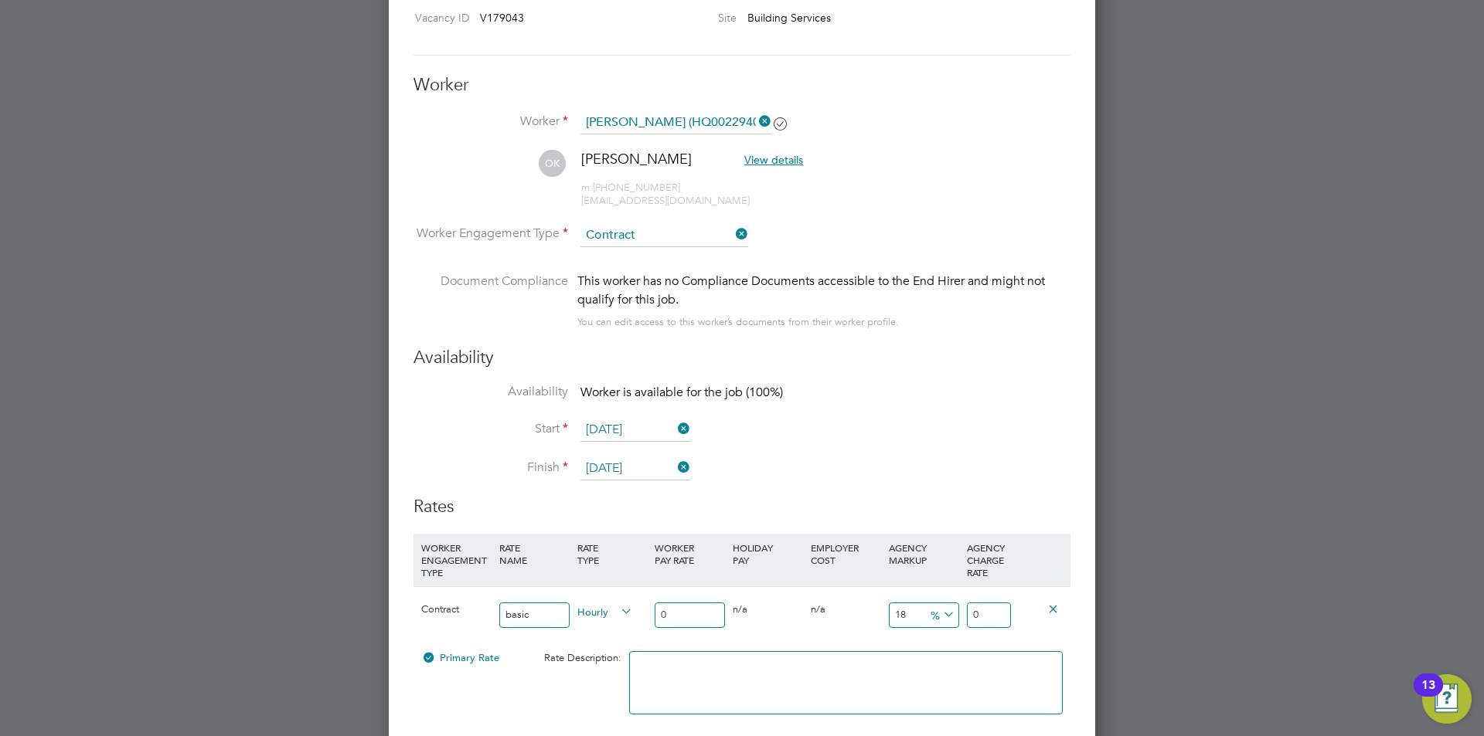
click at [648, 617] on div "Contract basic Hourly 0 0 n/a 0 n/a 18 0 % 0" at bounding box center [741, 615] width 657 height 57
type input "3"
type input "3.54"
type input "33"
type input "38.94"
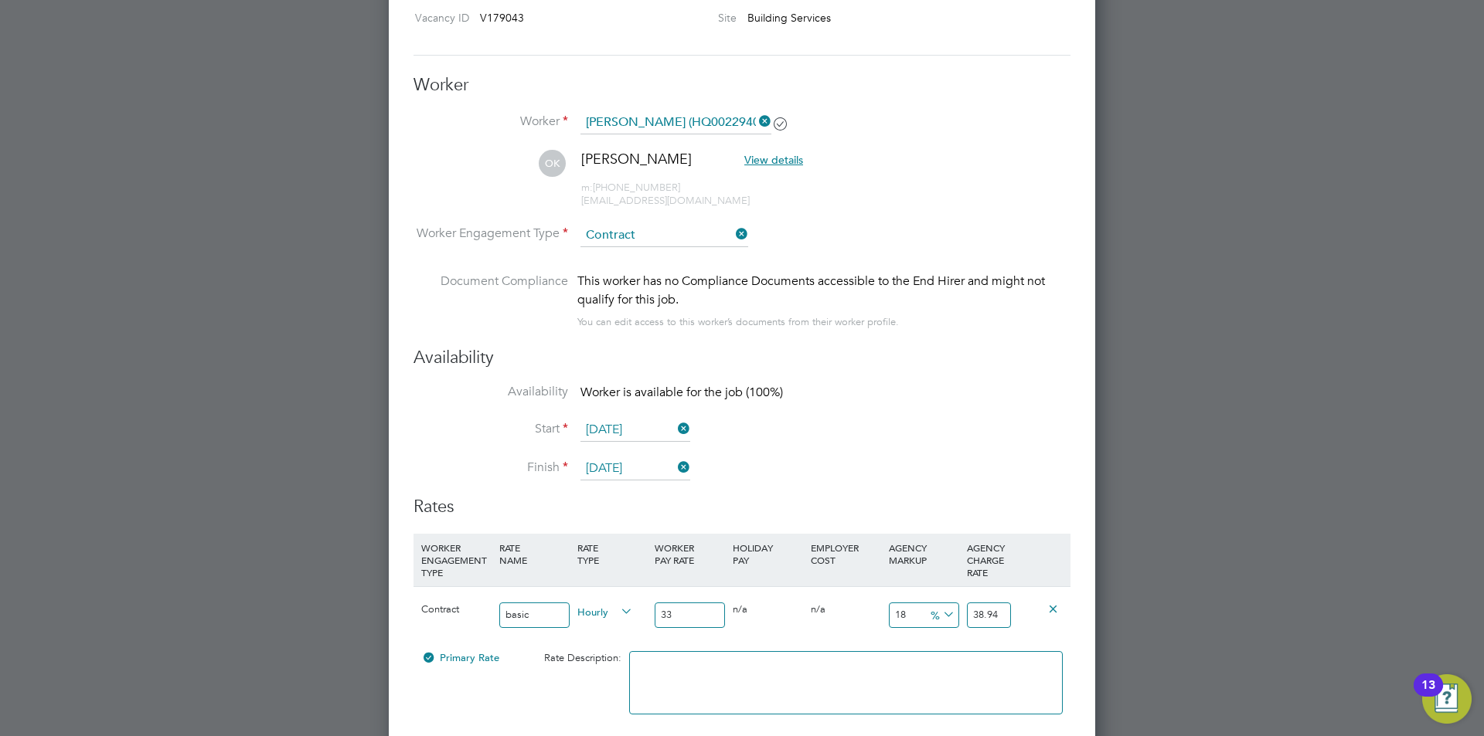
type input "33"
click at [940, 615] on icon at bounding box center [940, 615] width 0 height 22
drag, startPoint x: 934, startPoint y: 647, endPoint x: 958, endPoint y: 631, distance: 28.9
click at [935, 647] on li "£" at bounding box center [942, 652] width 37 height 20
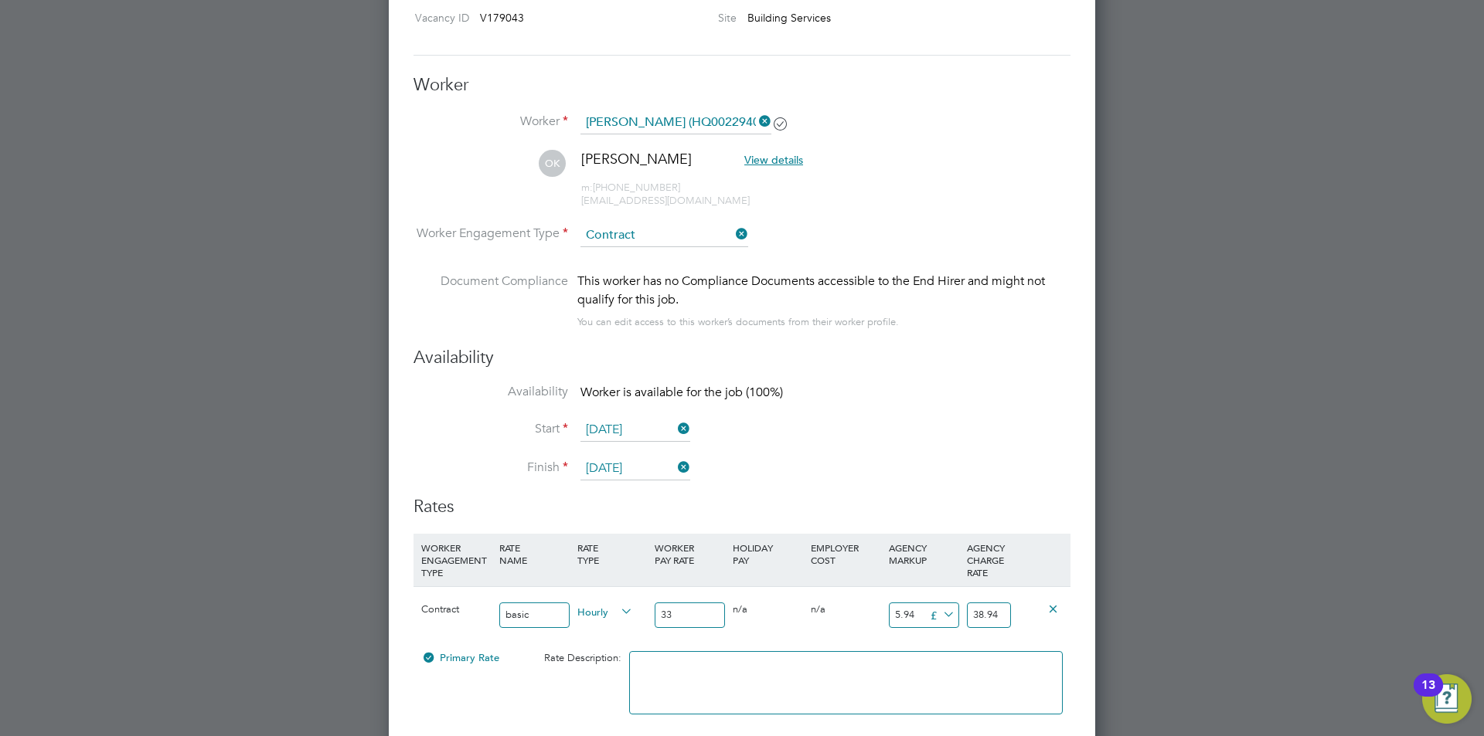
click at [998, 615] on input "38.94" at bounding box center [989, 616] width 44 height 26
click at [996, 615] on input "38.94" at bounding box center [989, 616] width 44 height 26
drag, startPoint x: 918, startPoint y: 614, endPoint x: 868, endPoint y: 607, distance: 50.8
click at [872, 610] on div "Contract basic Hourly 33 0 n/a 0 n/a 18 5.94 £ 38.94" at bounding box center [741, 615] width 657 height 57
type input "1"
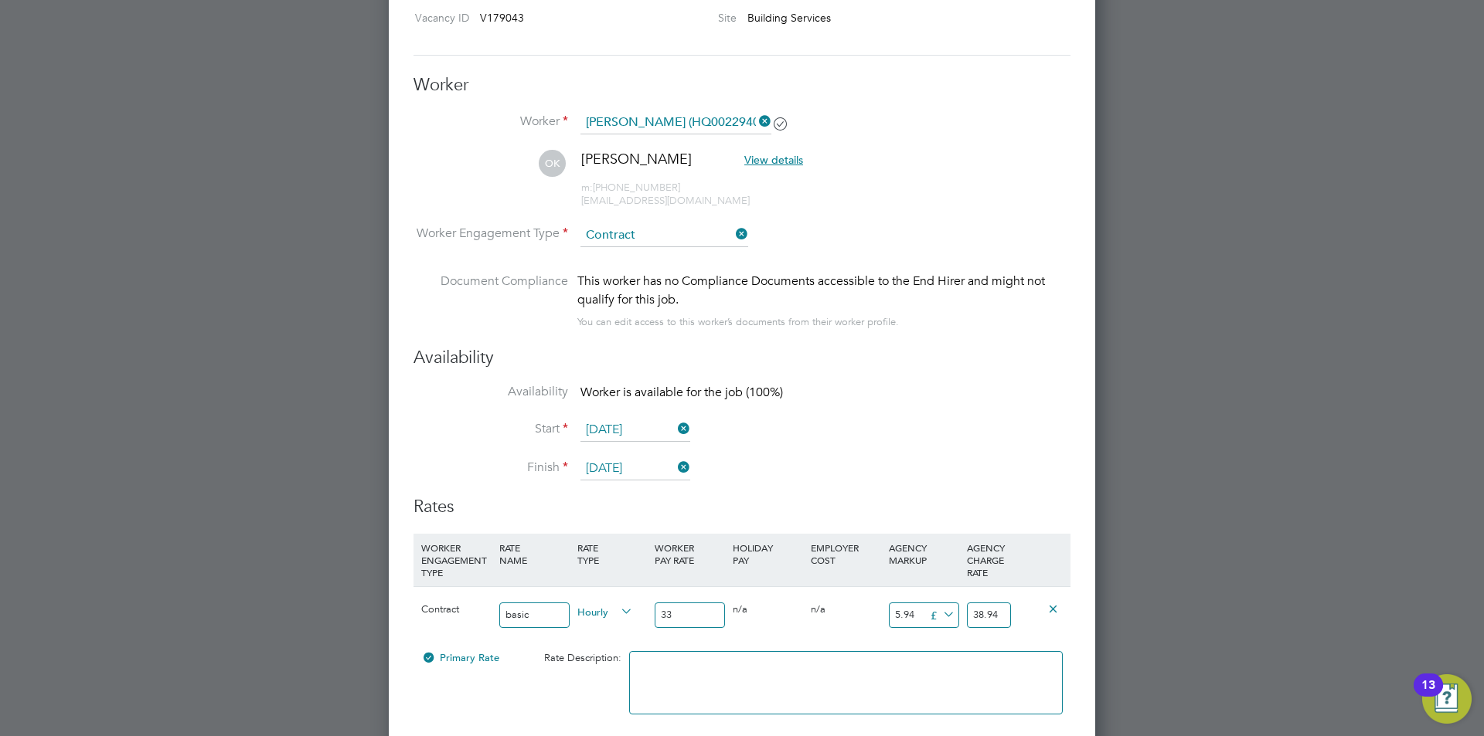
type input "34"
type input "12"
type input "45"
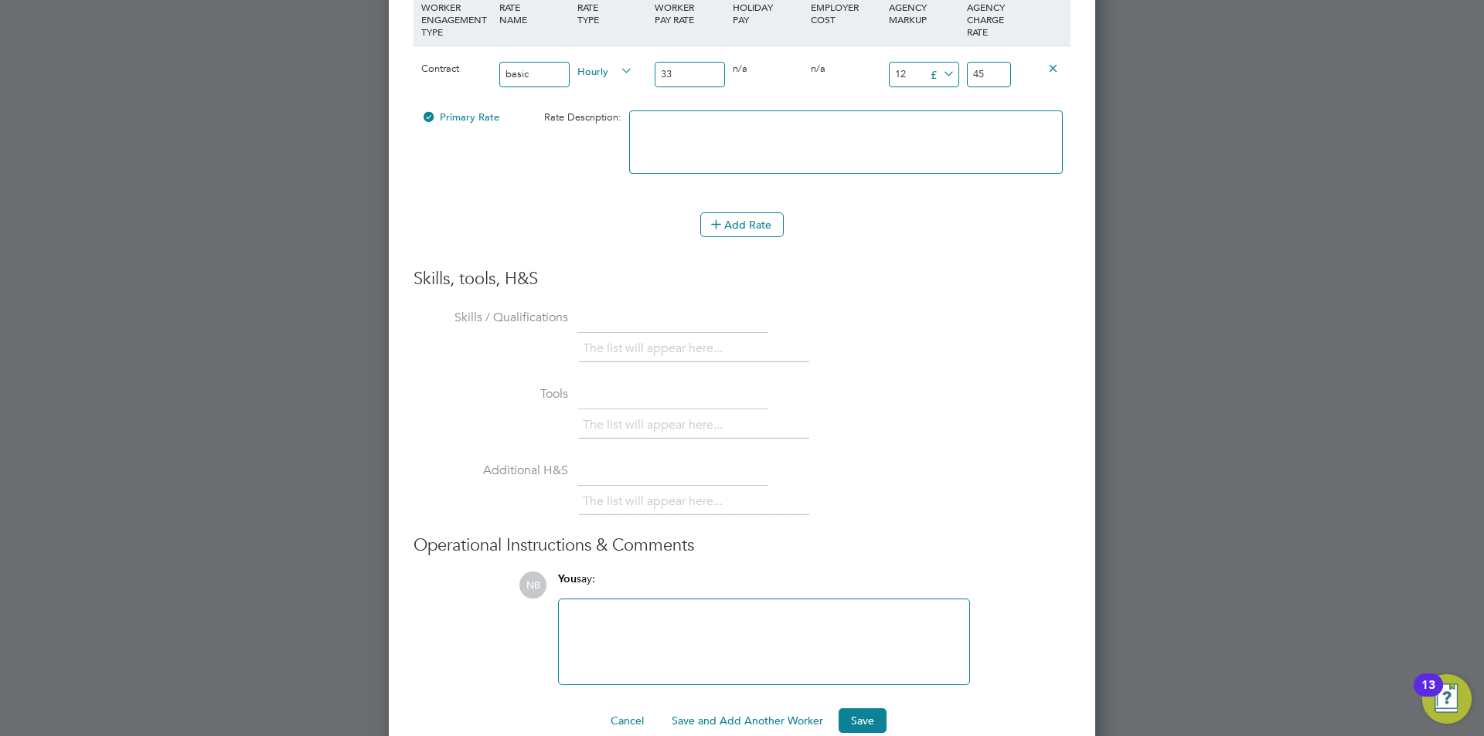
scroll to position [3302, 0]
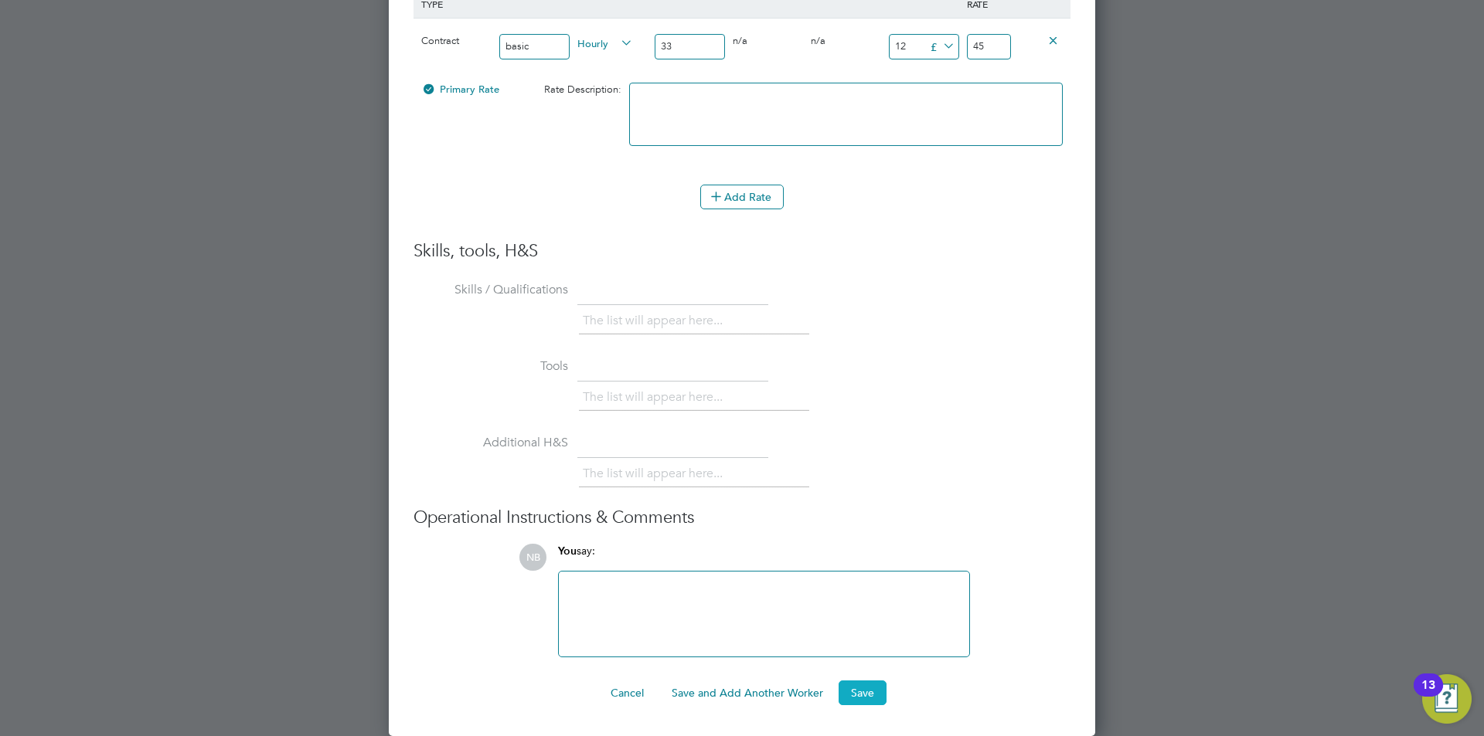
type input "12"
click at [860, 687] on button "Save" at bounding box center [862, 693] width 48 height 25
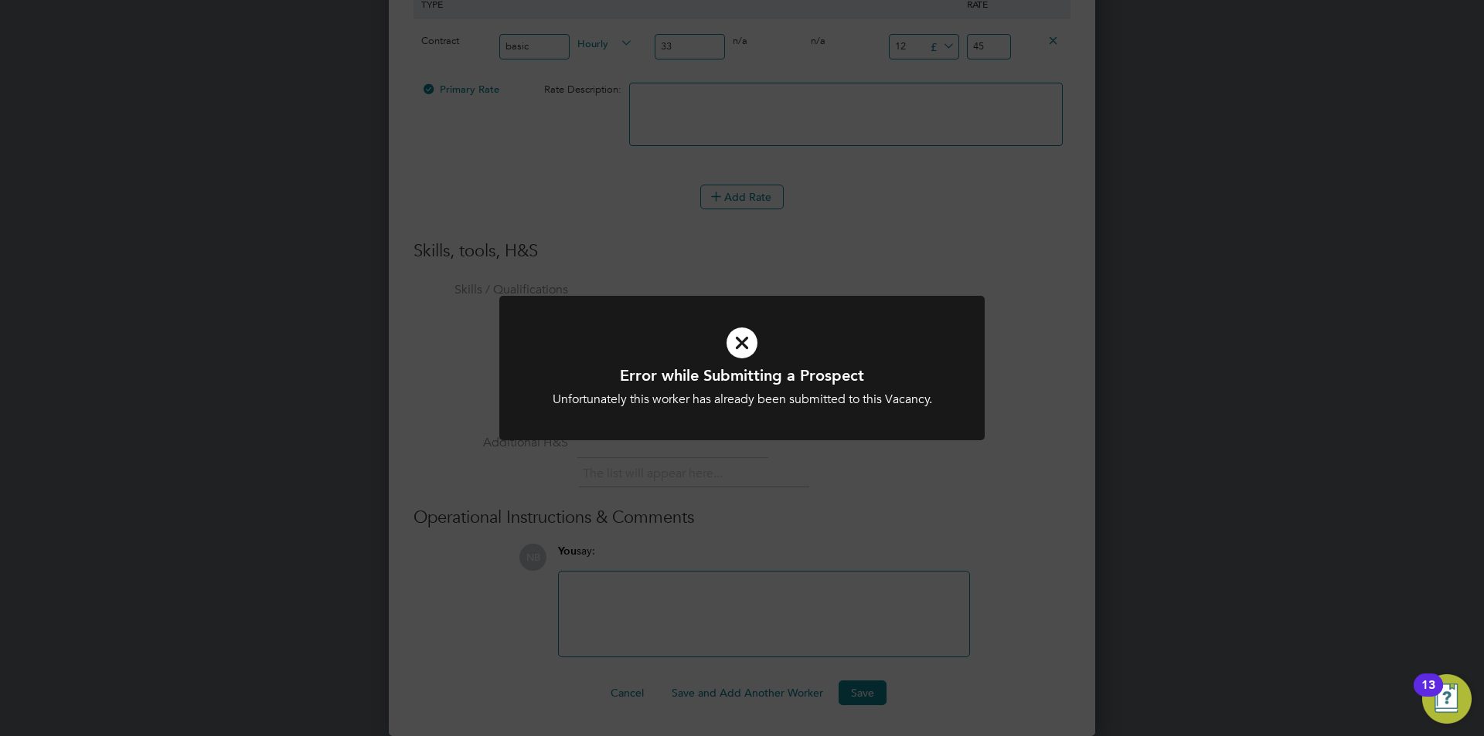
click at [746, 340] on icon at bounding box center [742, 343] width 402 height 60
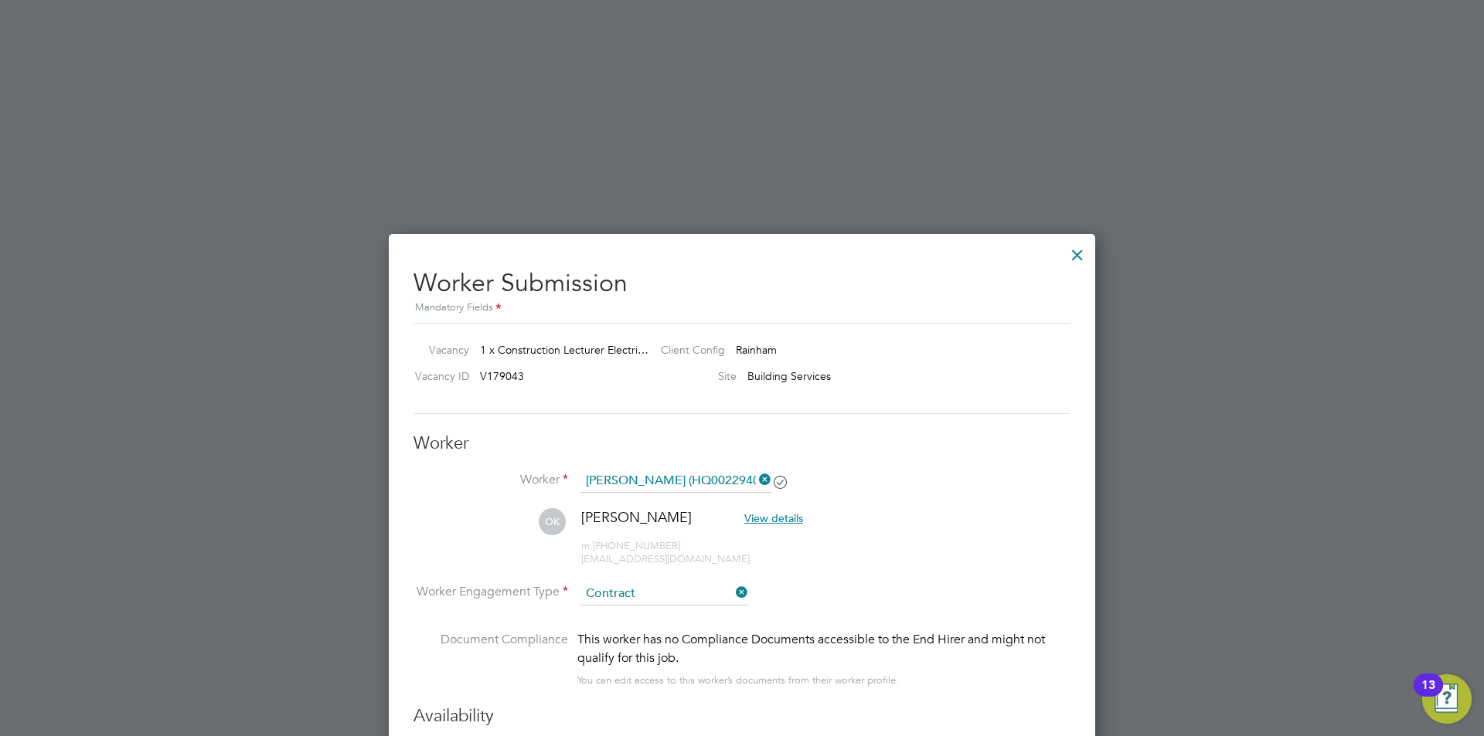
scroll to position [2607, 0]
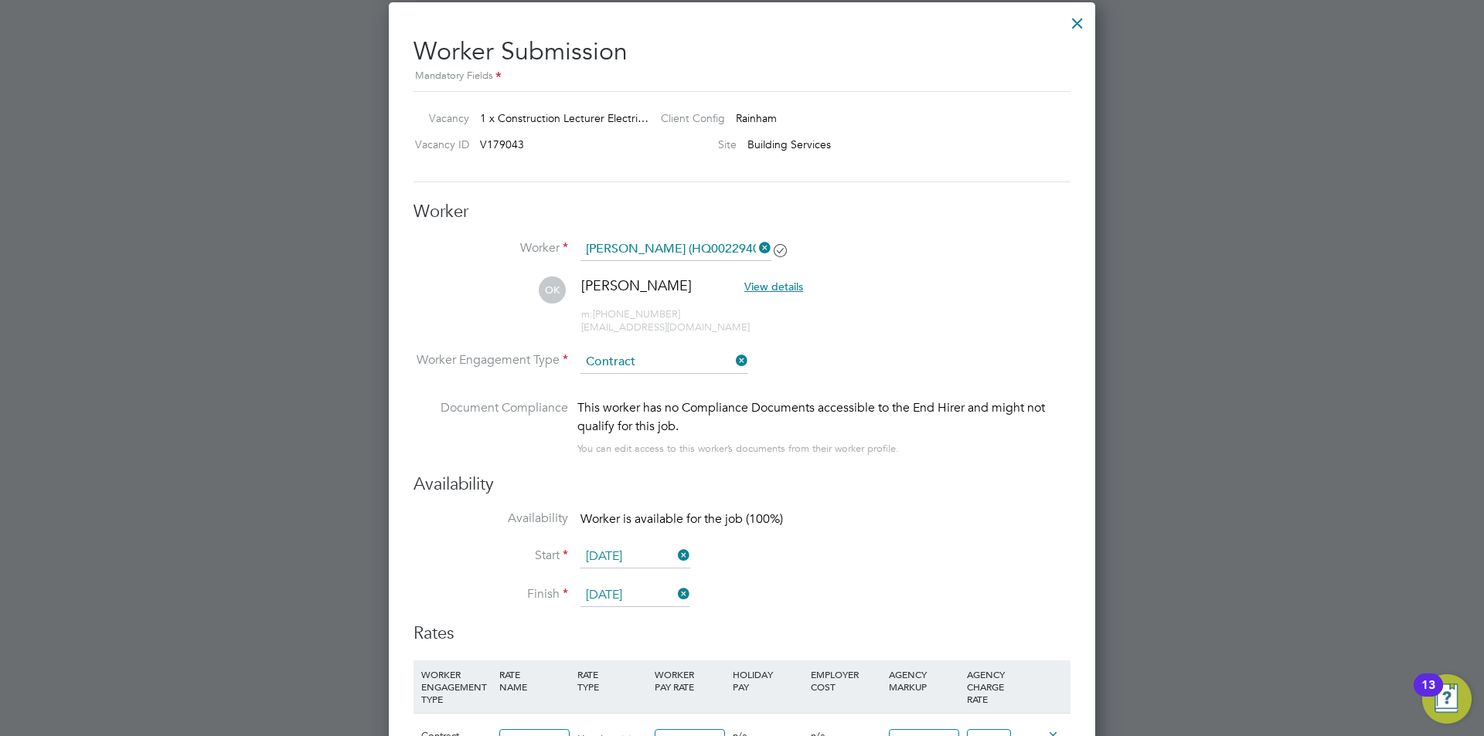
click at [1079, 23] on div at bounding box center [1077, 19] width 28 height 28
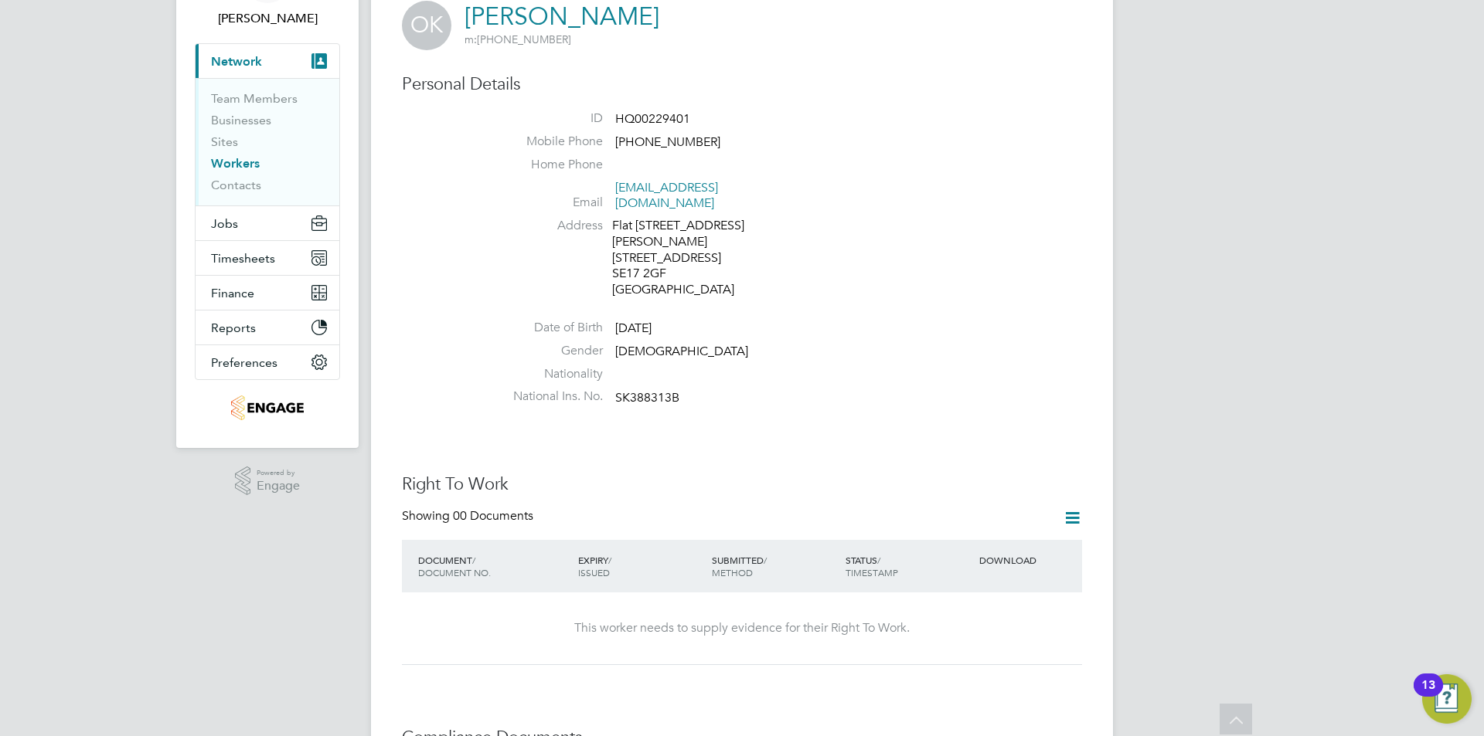
scroll to position [0, 0]
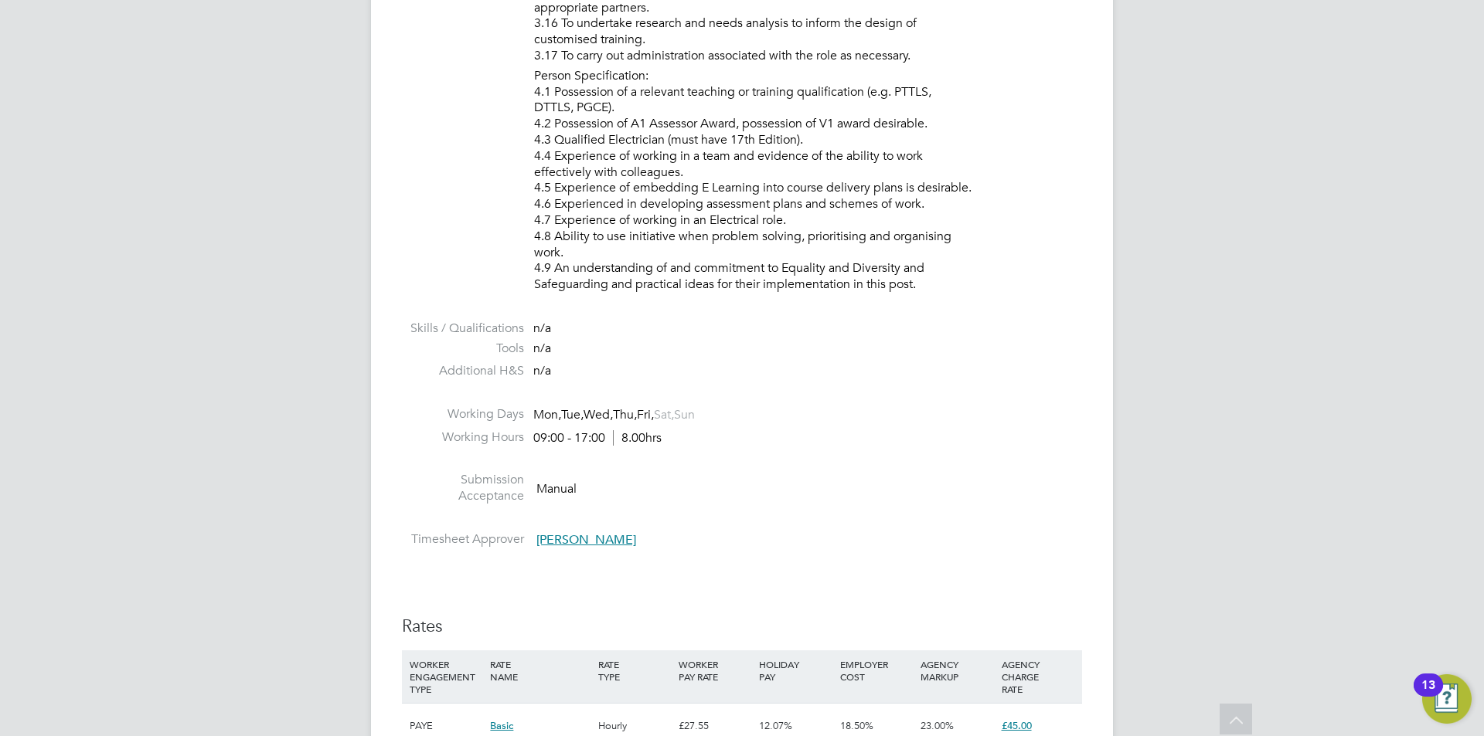
scroll to position [2550, 0]
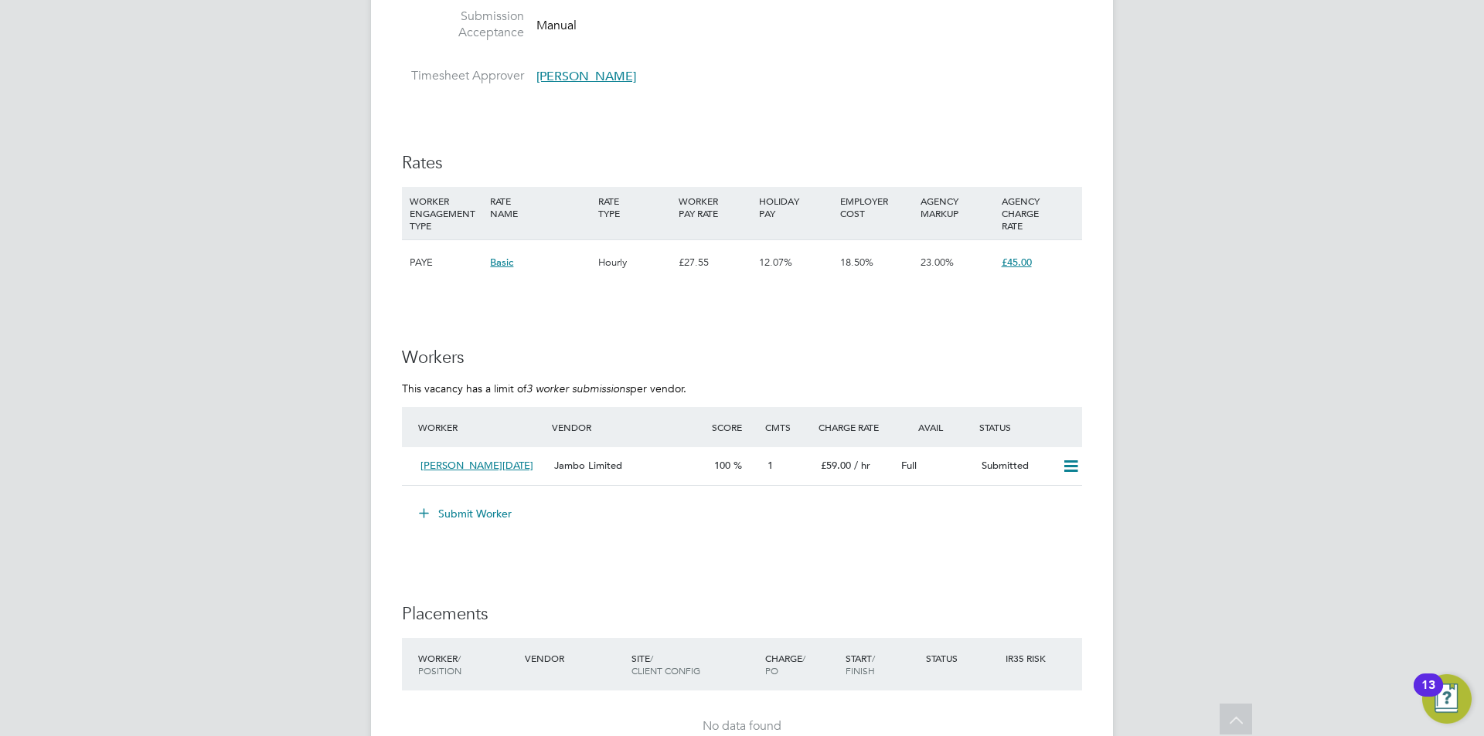
click at [449, 514] on button "Submit Worker" at bounding box center [466, 514] width 116 height 25
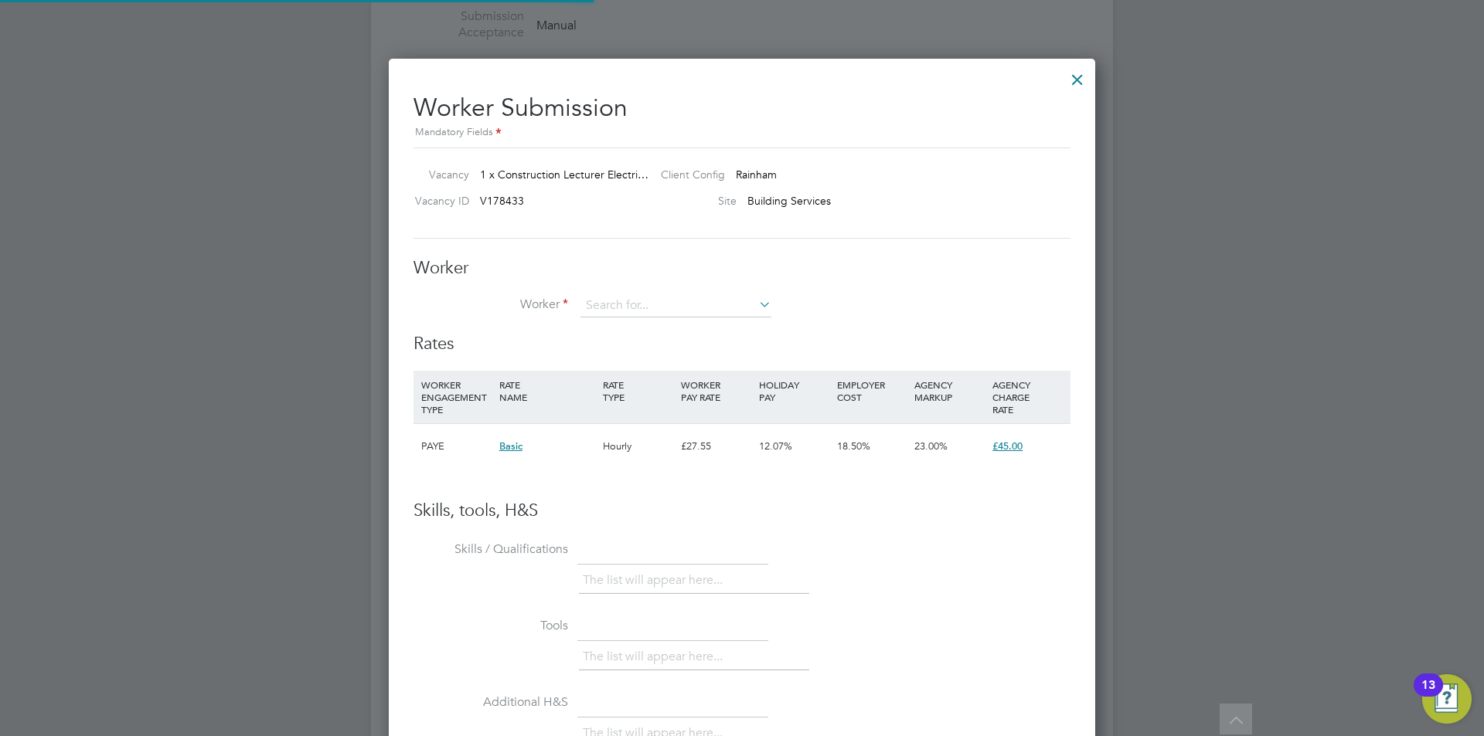
scroll to position [938, 707]
click at [643, 323] on li "No results found" at bounding box center [676, 328] width 192 height 20
click at [630, 299] on input at bounding box center [675, 305] width 191 height 23
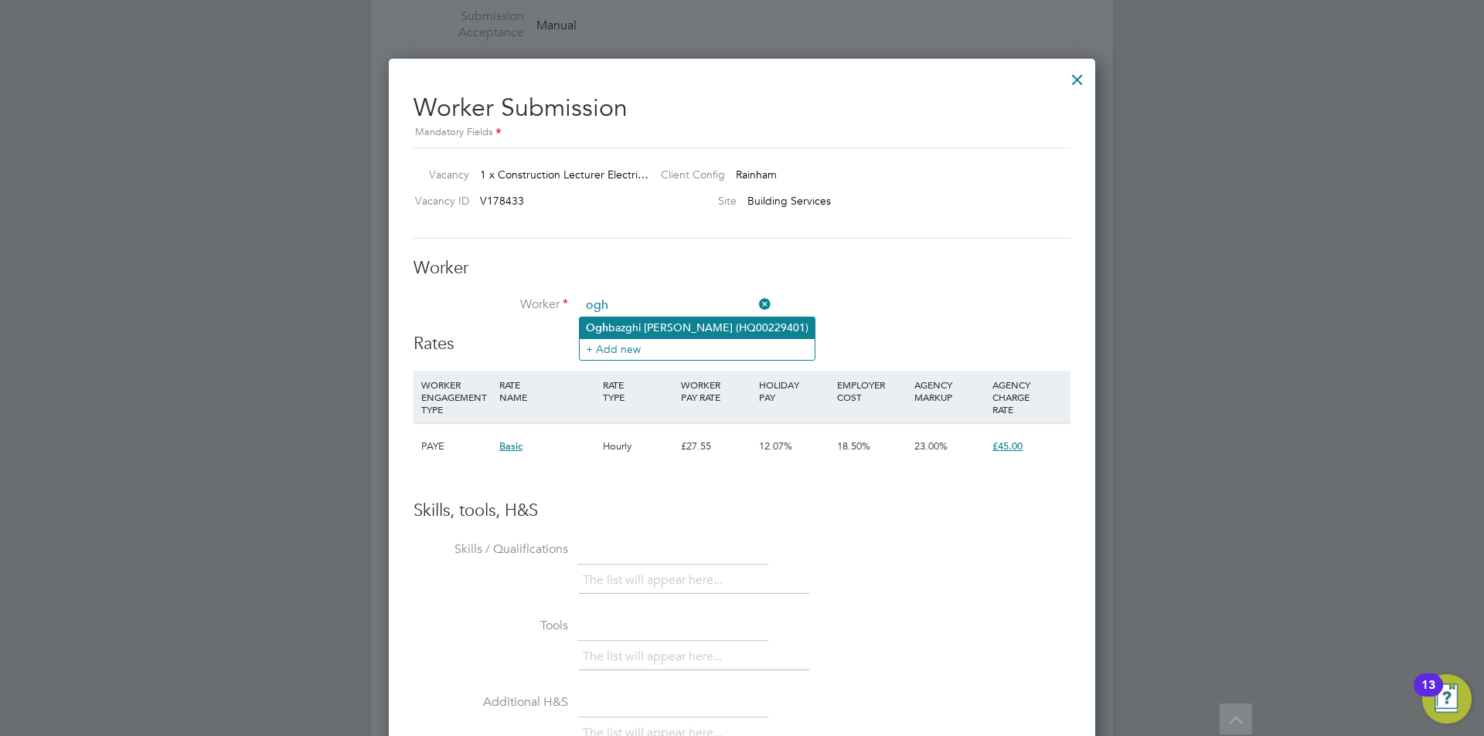
click at [685, 325] on li "Ogh bazghi [PERSON_NAME] (HQ00229401)" at bounding box center [697, 328] width 235 height 21
type input "[PERSON_NAME] (HQ00229401)"
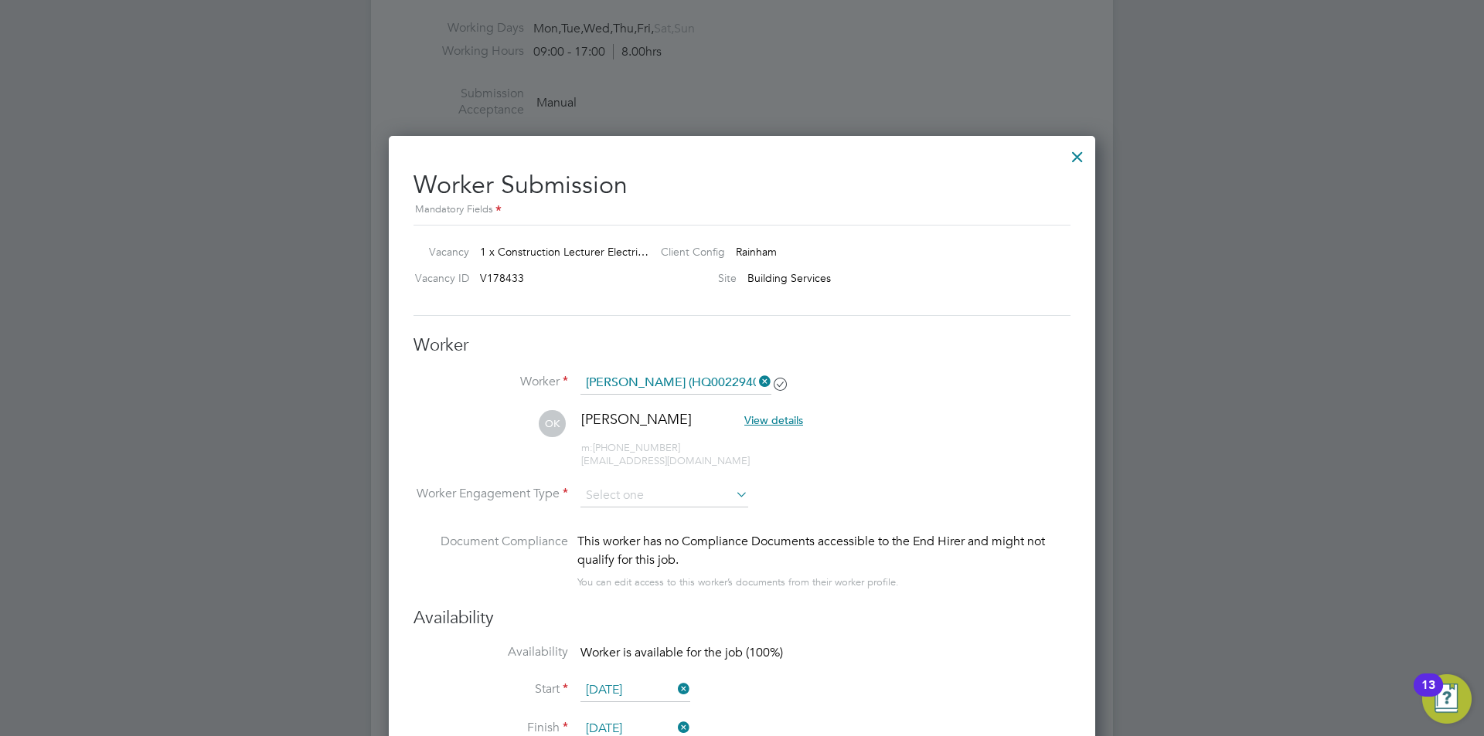
scroll to position [2705, 0]
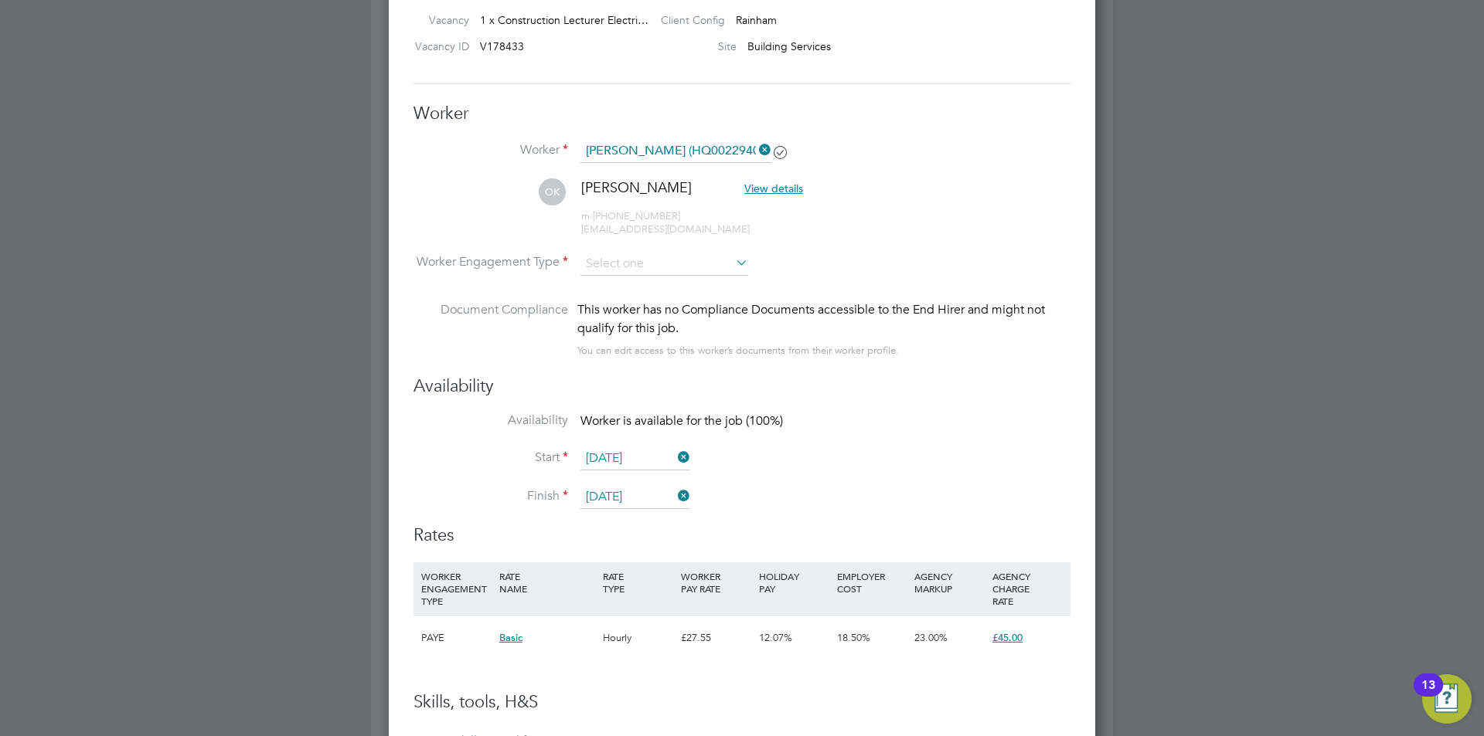
click at [733, 267] on icon at bounding box center [733, 263] width 0 height 22
click at [659, 274] on input at bounding box center [664, 264] width 168 height 23
click at [651, 284] on li "Contract" at bounding box center [664, 285] width 169 height 20
type input "Contract"
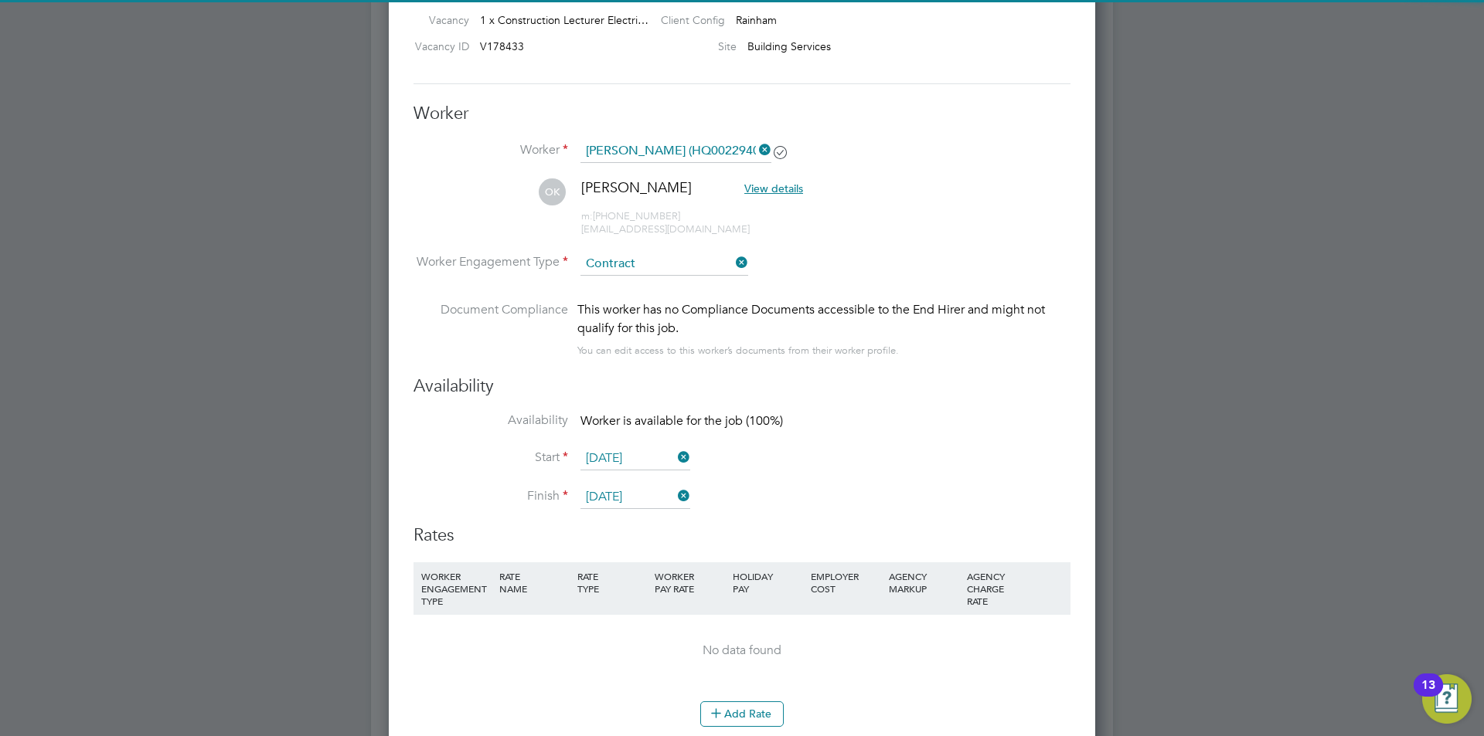
scroll to position [3091, 0]
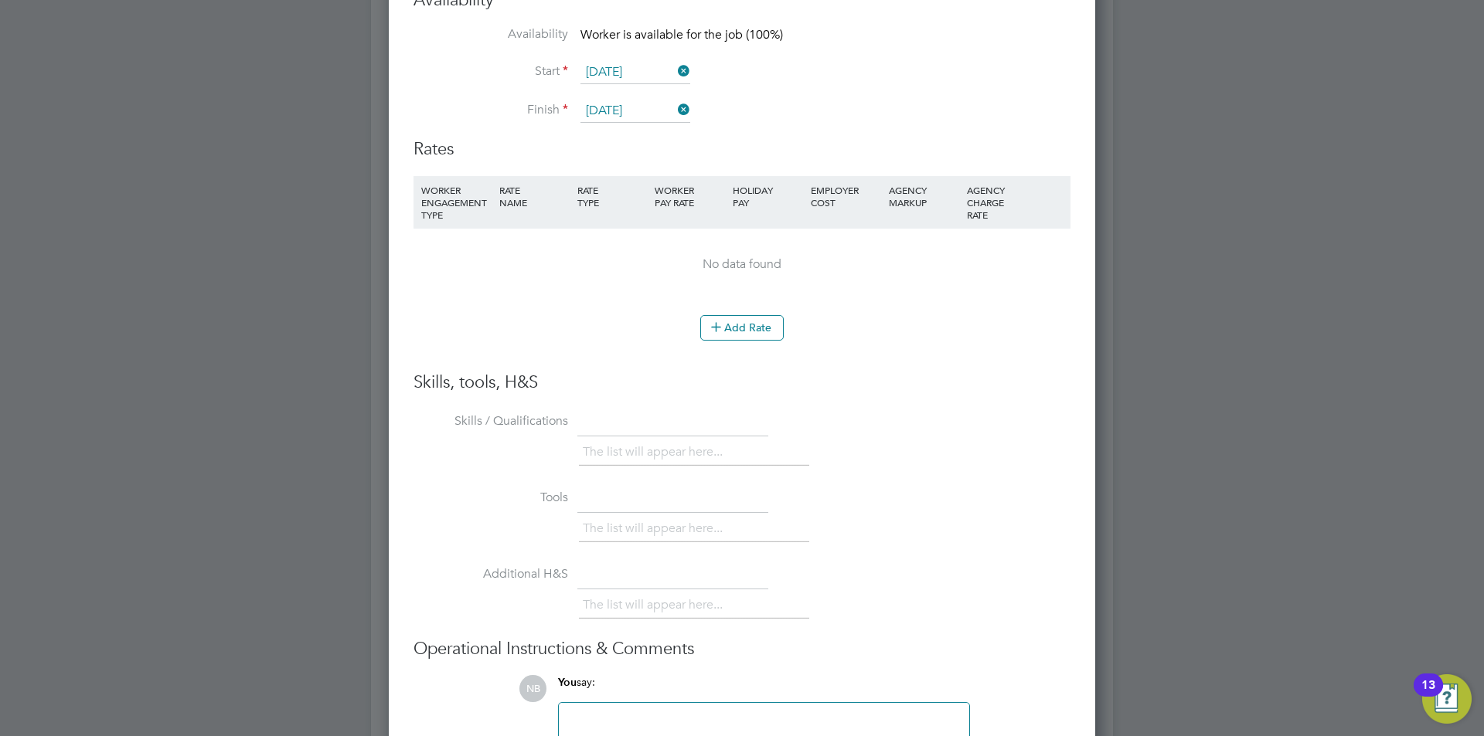
click at [525, 196] on div "RATE NAME" at bounding box center [534, 196] width 78 height 40
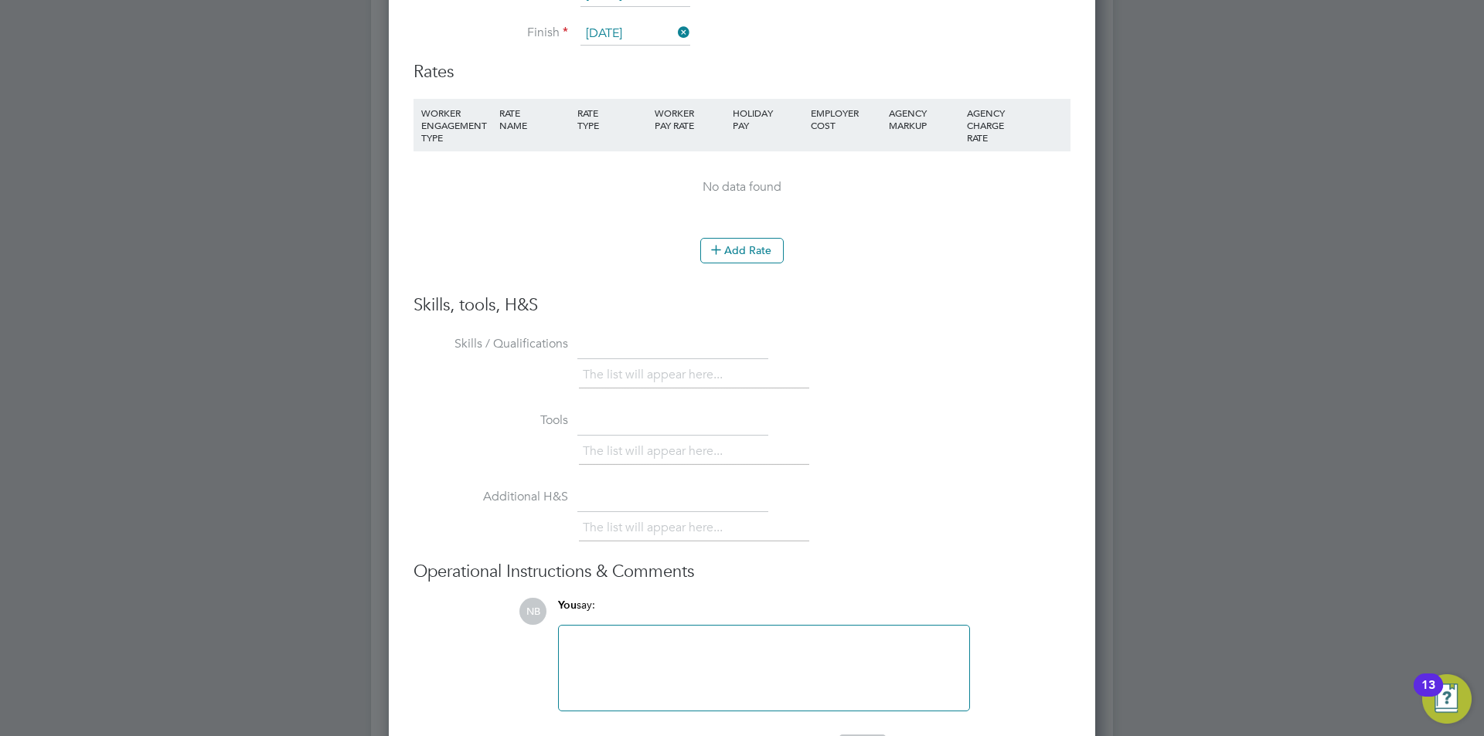
scroll to position [3014, 0]
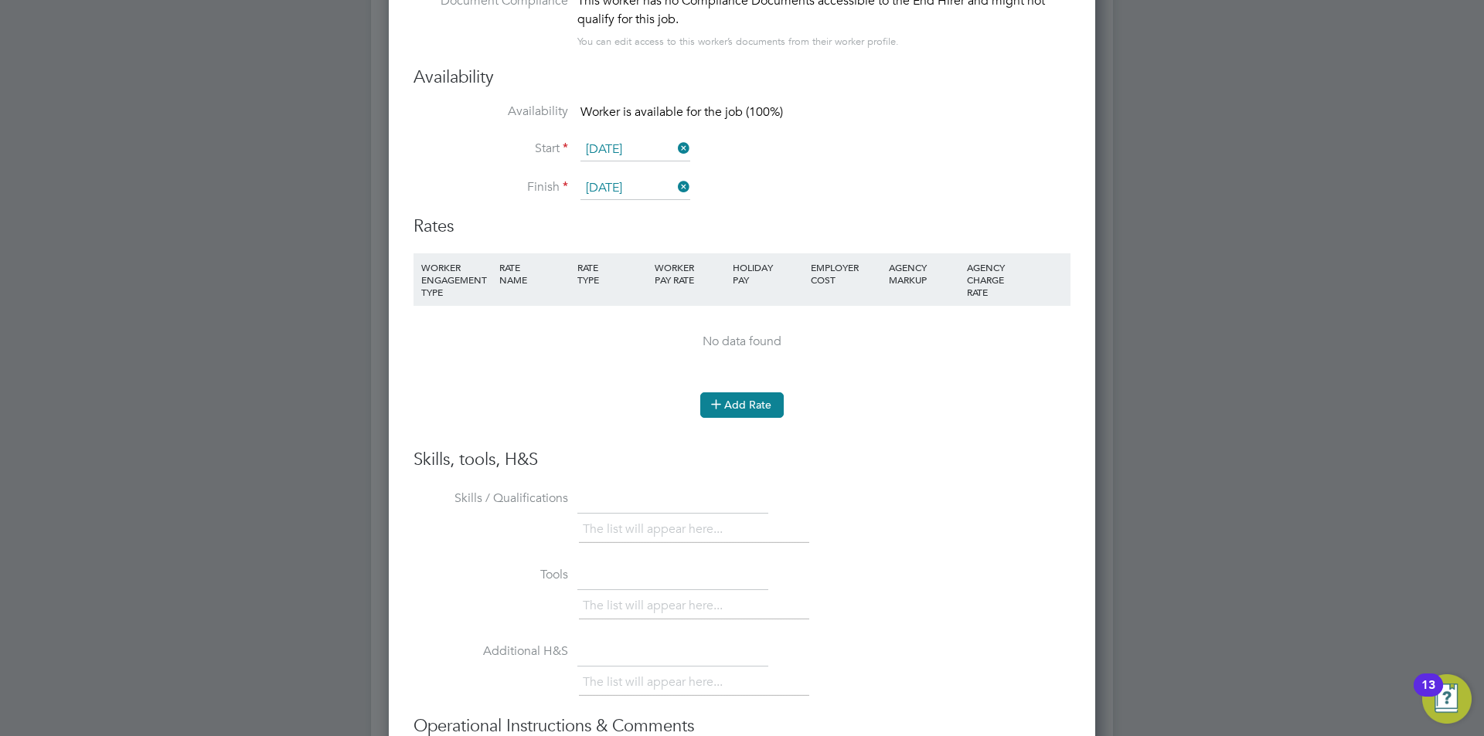
click at [746, 408] on button "Add Rate" at bounding box center [741, 405] width 83 height 25
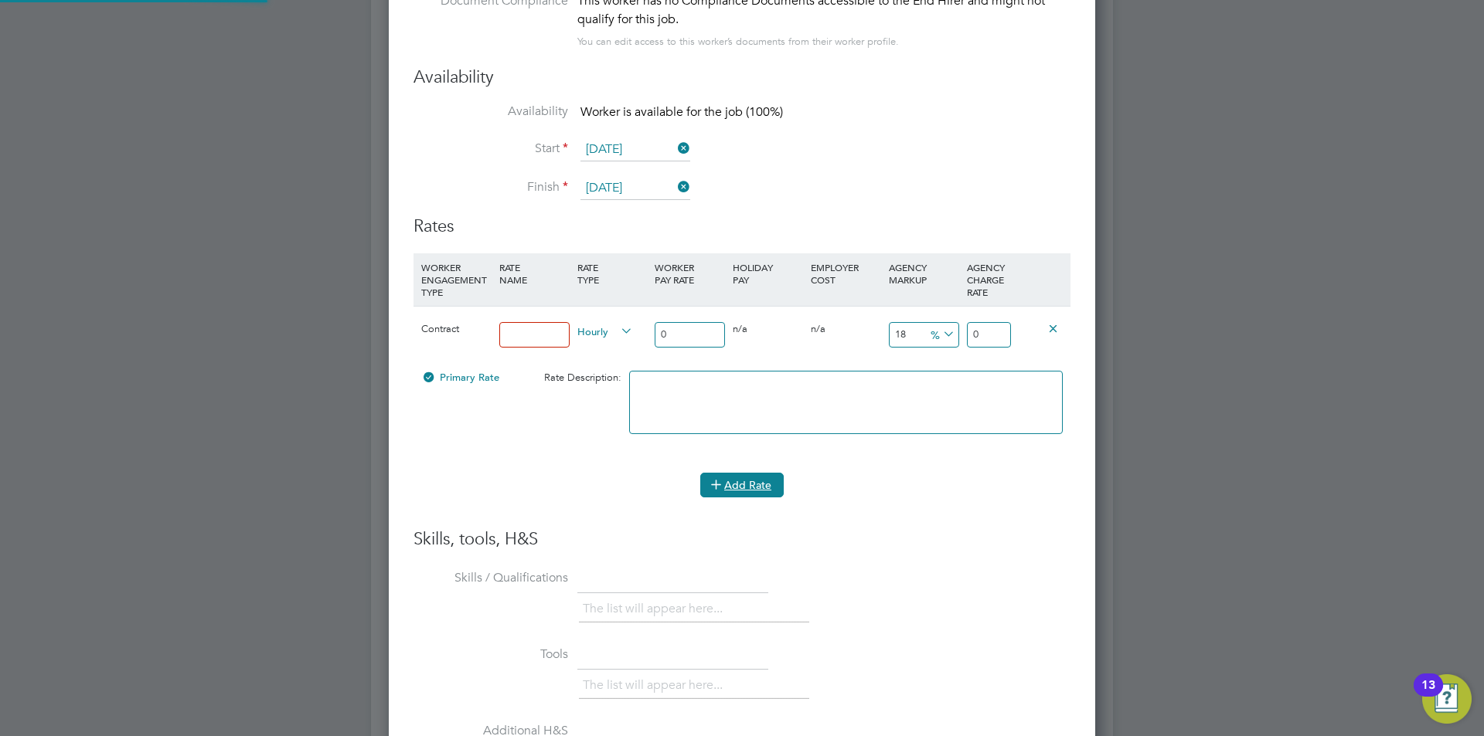
scroll to position [1430, 707]
click at [529, 332] on input at bounding box center [534, 335] width 70 height 26
type input "basic"
click at [676, 336] on input "0" at bounding box center [690, 335] width 70 height 26
drag, startPoint x: 668, startPoint y: 337, endPoint x: 641, endPoint y: 339, distance: 26.4
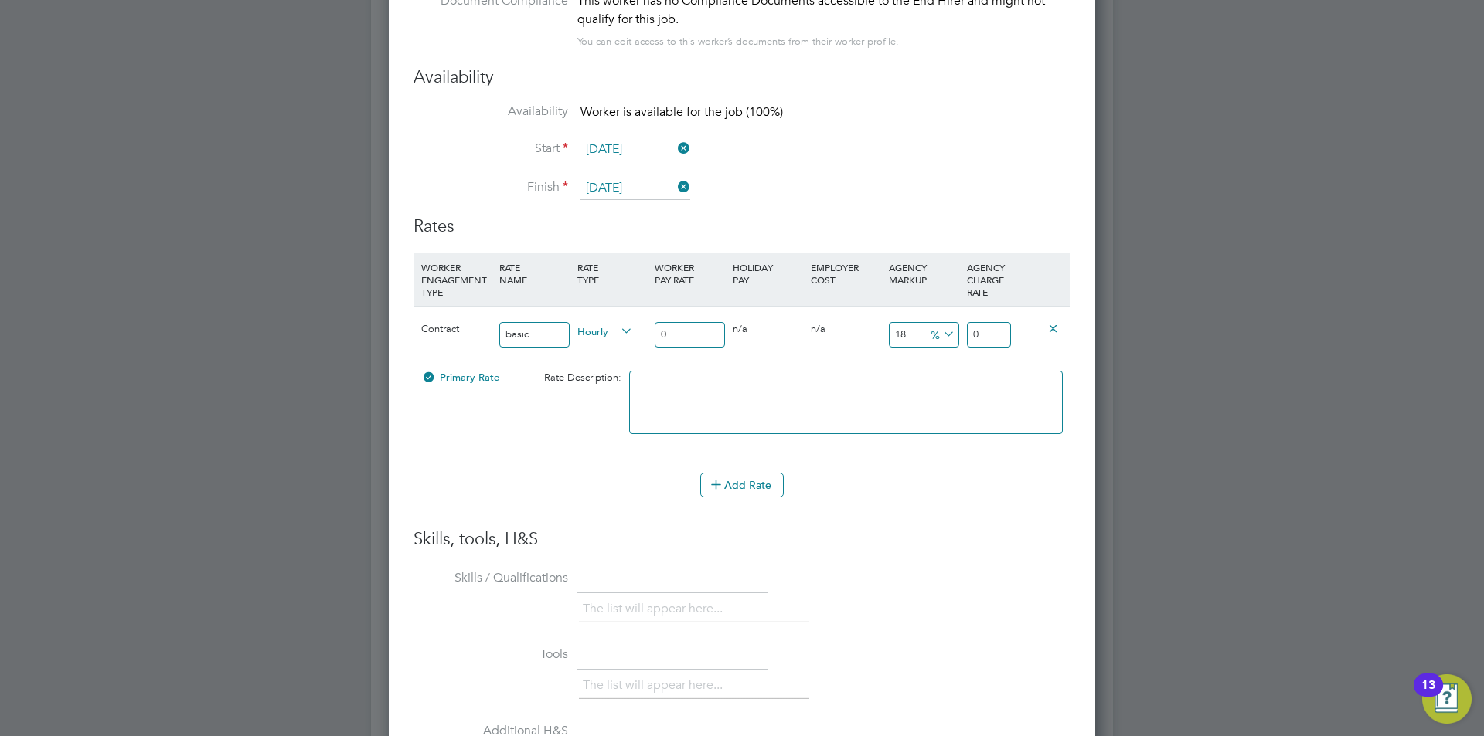
click at [641, 339] on div "Contract basic Hourly 0 0 n/a 0 n/a 18 0 % 0" at bounding box center [741, 334] width 657 height 57
type input "3"
type input "3.54"
type input "33"
type input "38.94"
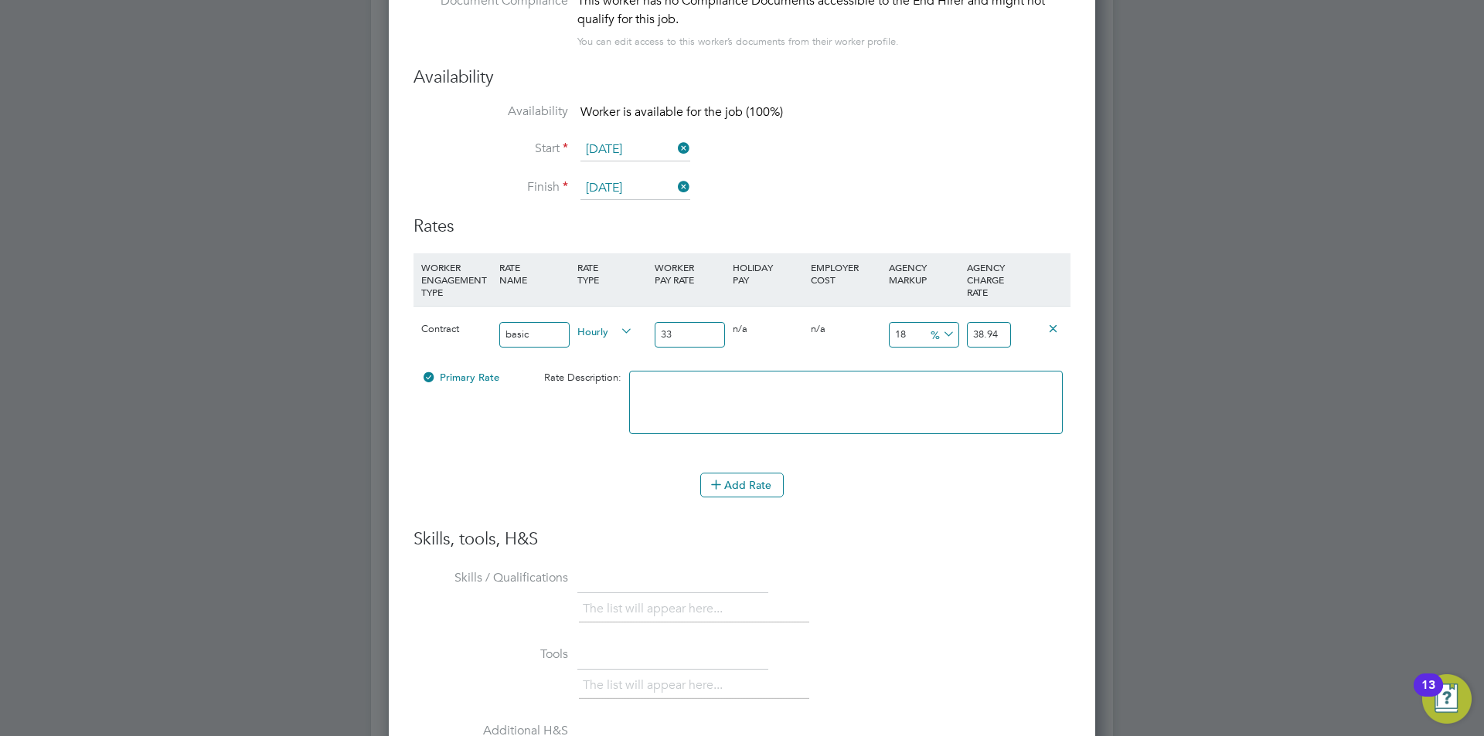
type input "33"
click at [940, 332] on icon at bounding box center [940, 335] width 0 height 22
click at [940, 377] on li "£" at bounding box center [942, 372] width 37 height 20
click at [910, 335] on input "5.94" at bounding box center [924, 335] width 70 height 26
drag, startPoint x: 913, startPoint y: 335, endPoint x: 845, endPoint y: 307, distance: 74.2
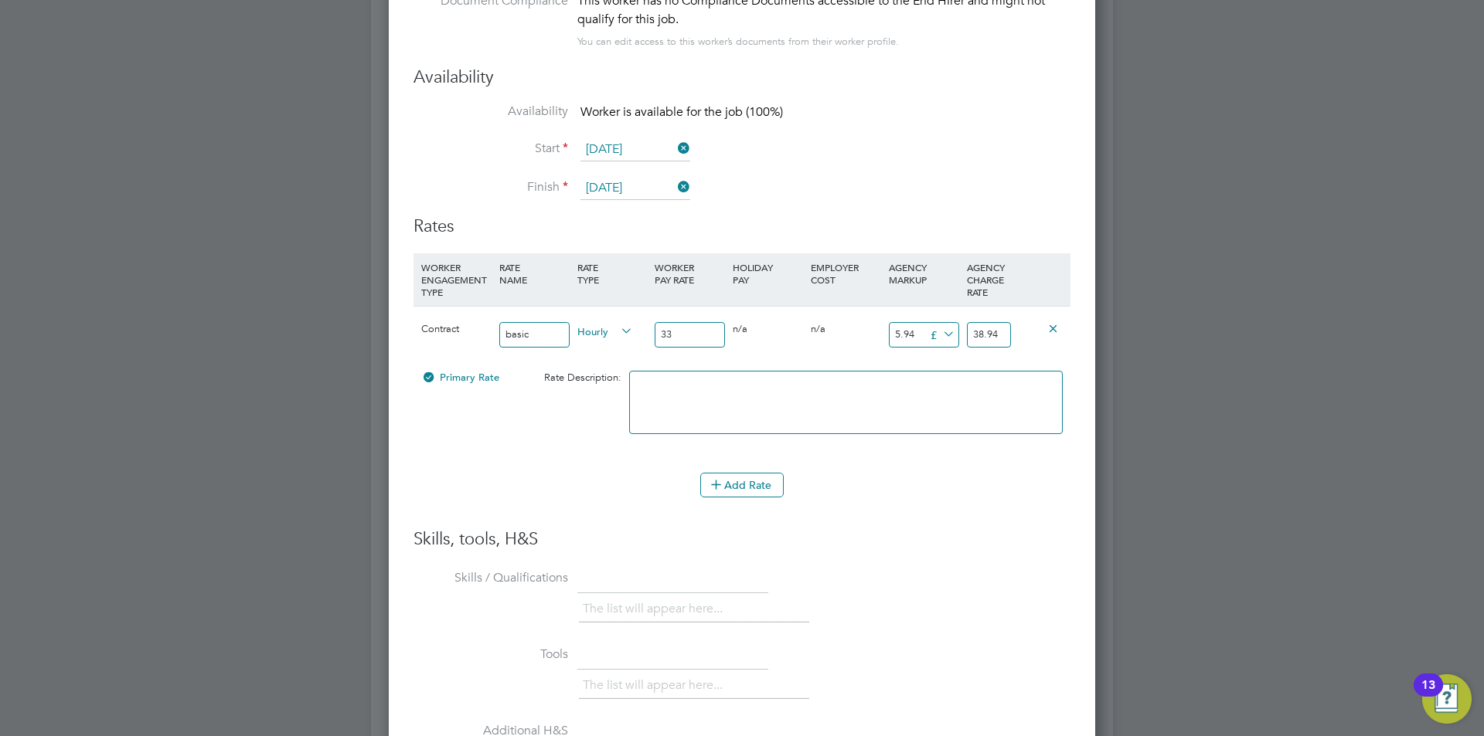
click at [856, 318] on div "Contract basic Hourly 33 0 n/a 0 n/a 18 5.94 £ 38.94" at bounding box center [741, 334] width 657 height 57
type input "1"
type input "34"
type input "12"
type input "45"
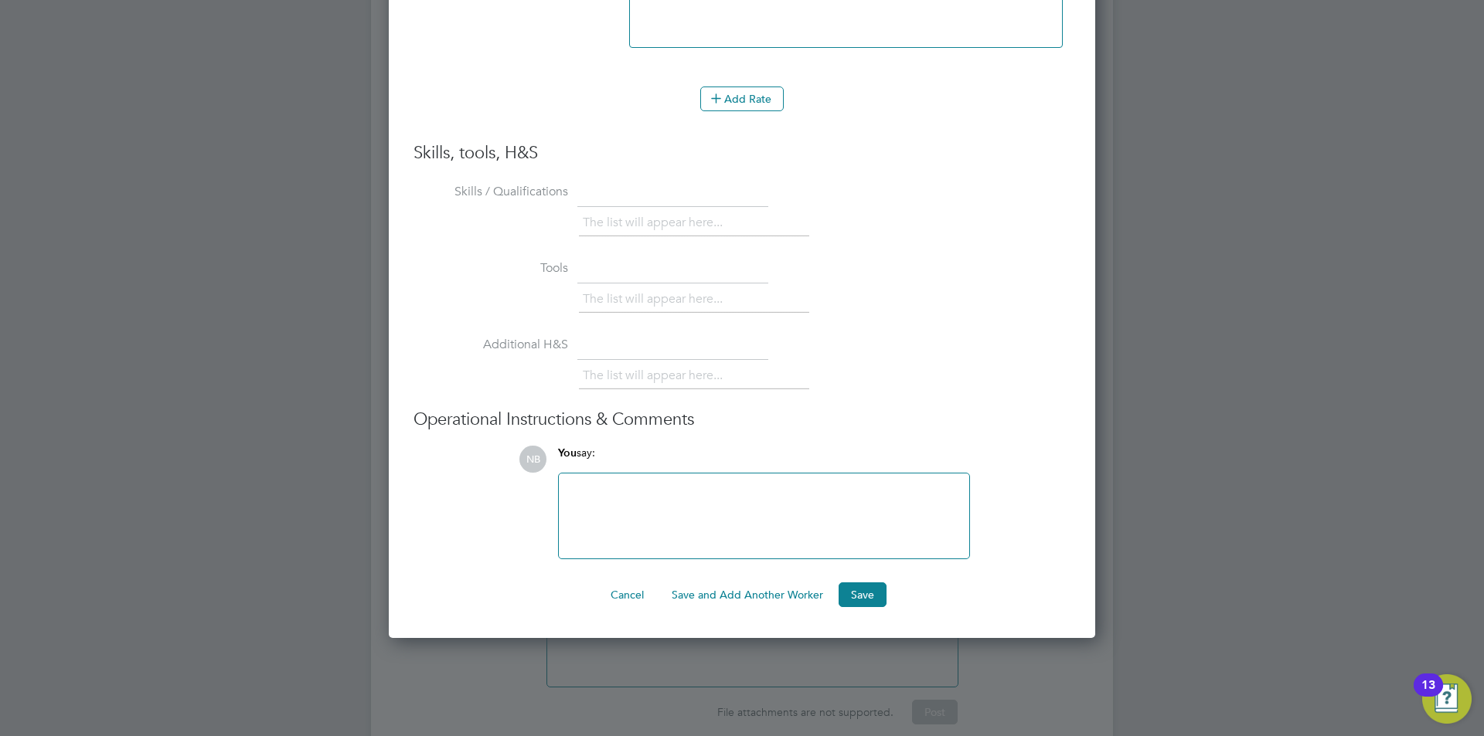
scroll to position [3466, 0]
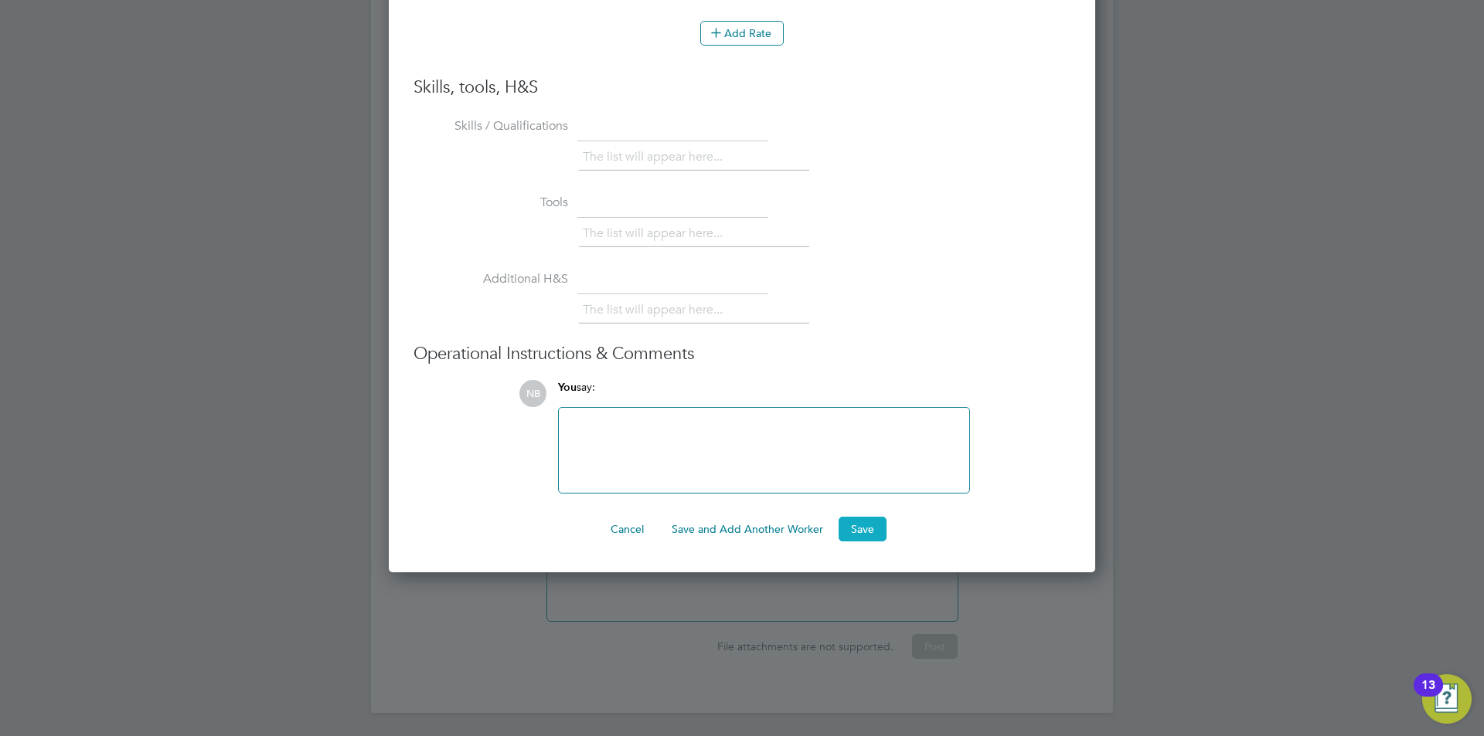
type input "12"
click at [852, 525] on button "Save" at bounding box center [862, 529] width 48 height 25
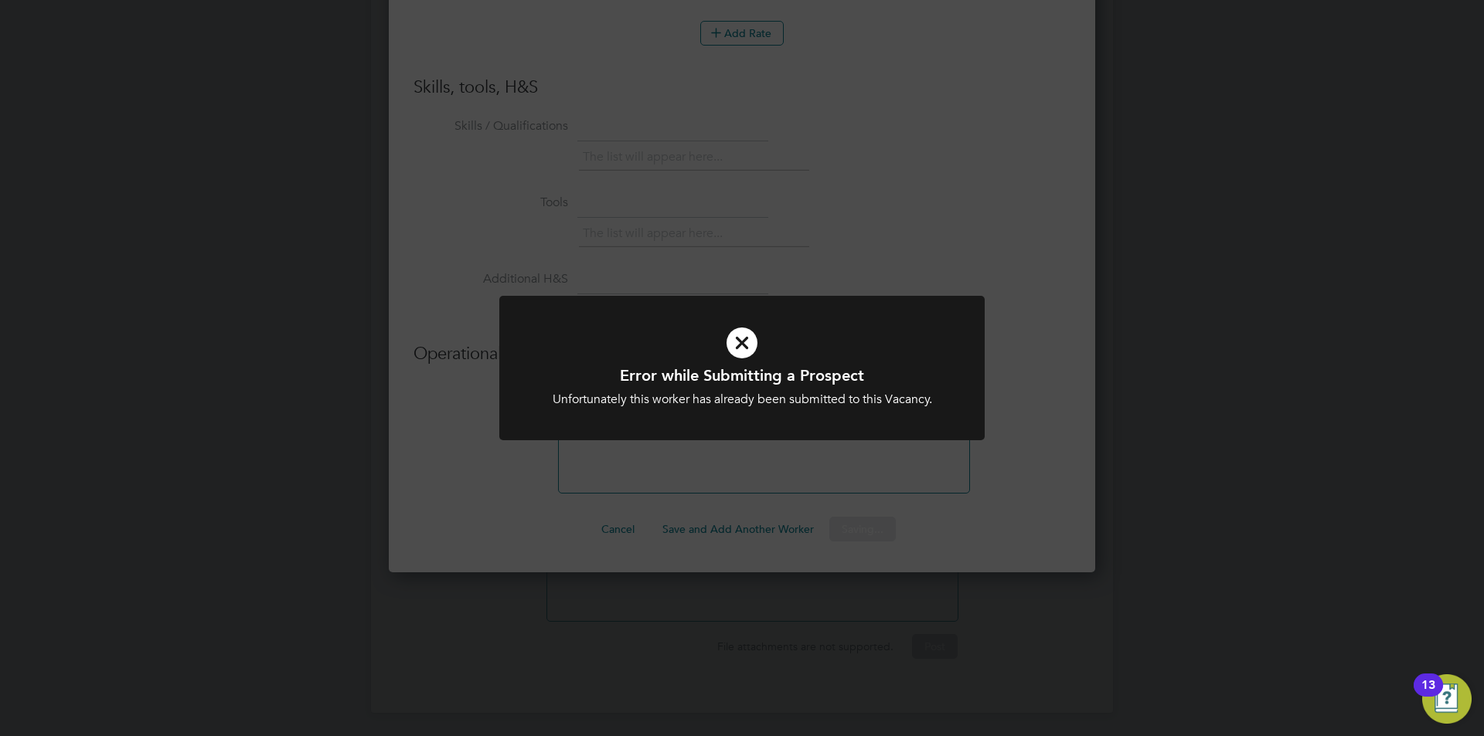
click at [740, 336] on icon at bounding box center [742, 343] width 402 height 60
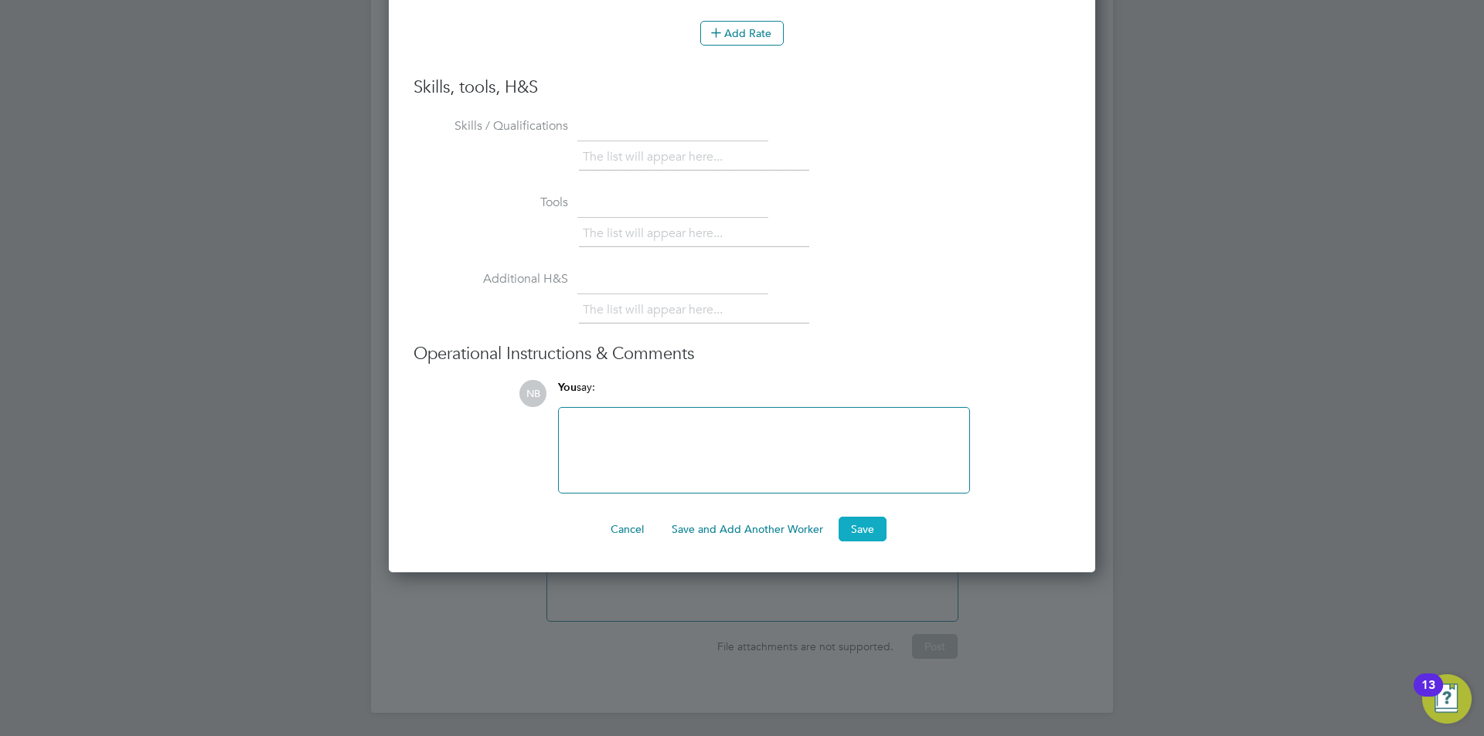
click at [876, 523] on button "Save" at bounding box center [862, 529] width 48 height 25
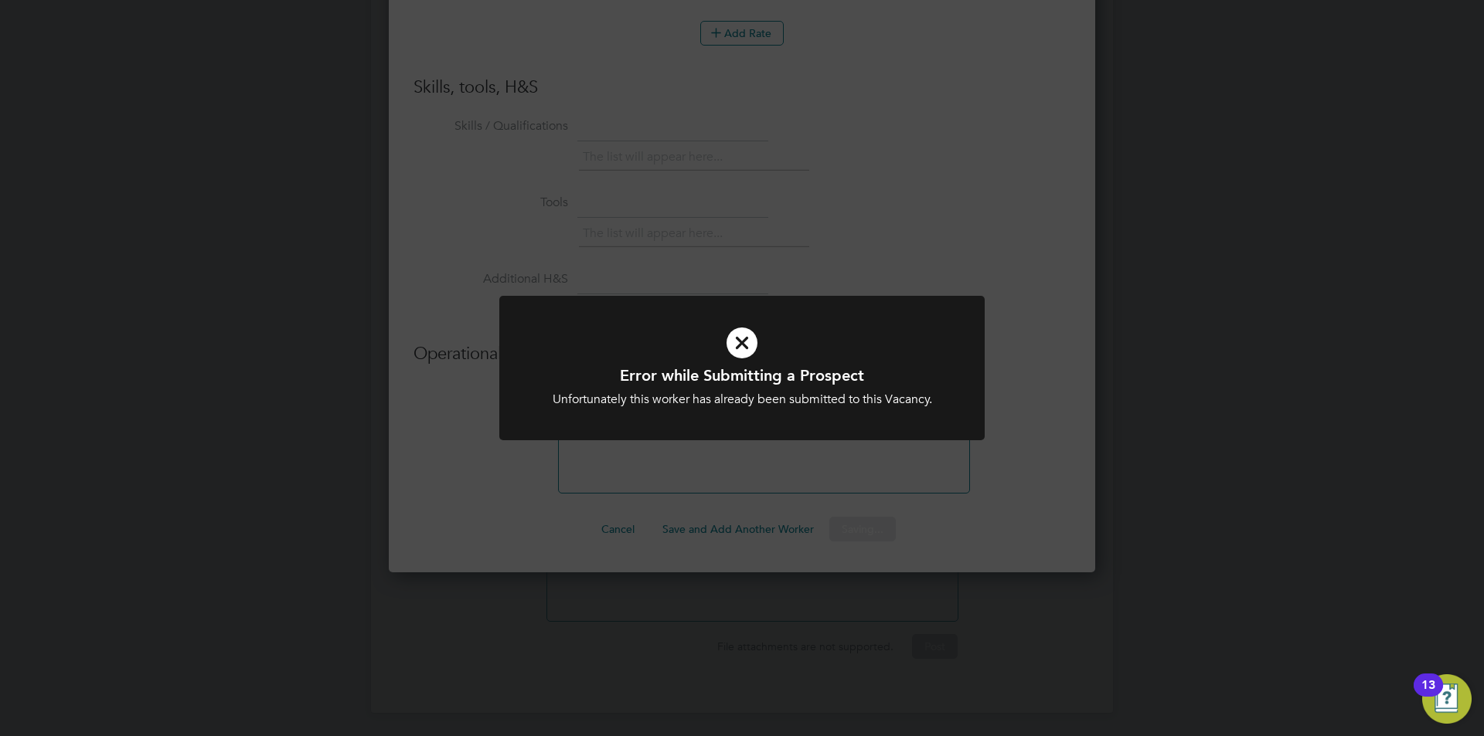
click at [750, 342] on icon at bounding box center [742, 343] width 402 height 60
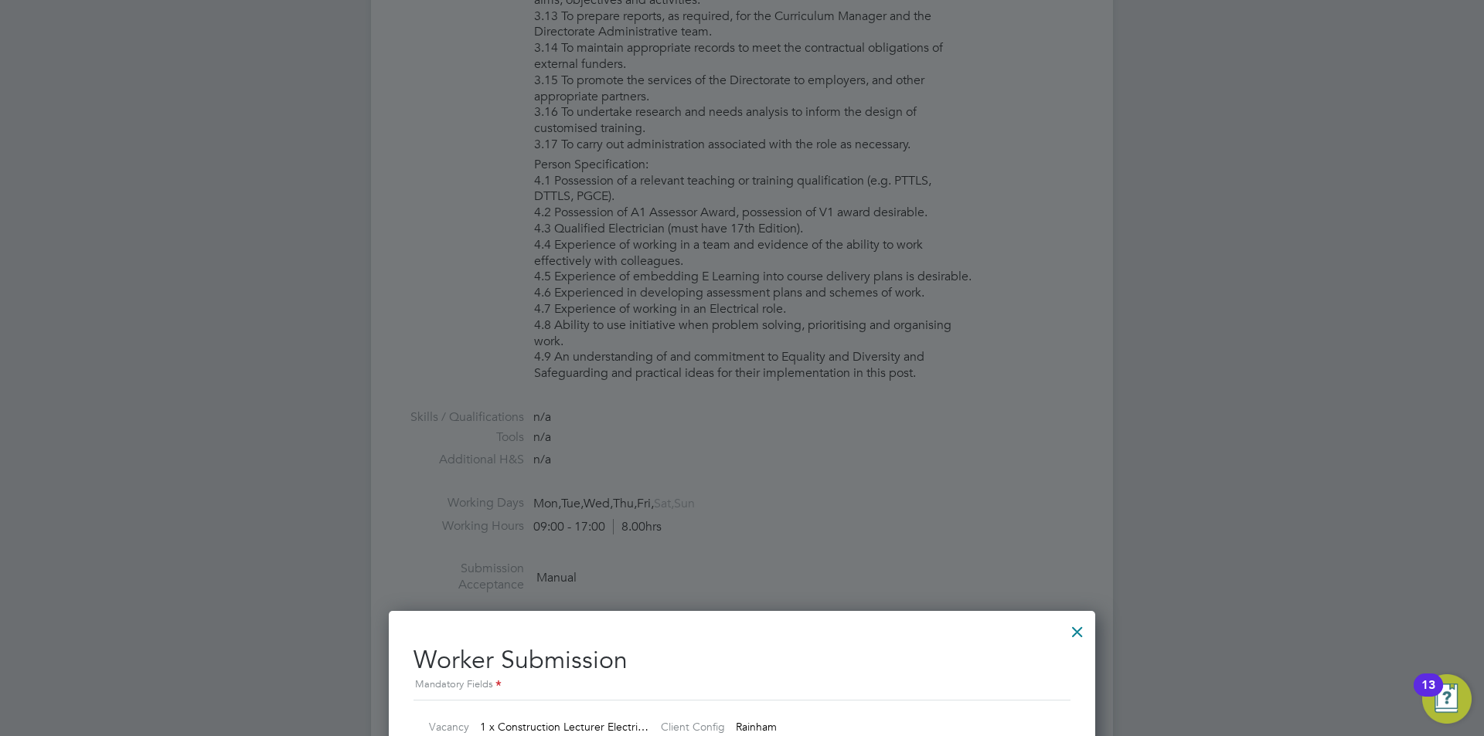
scroll to position [2307, 0]
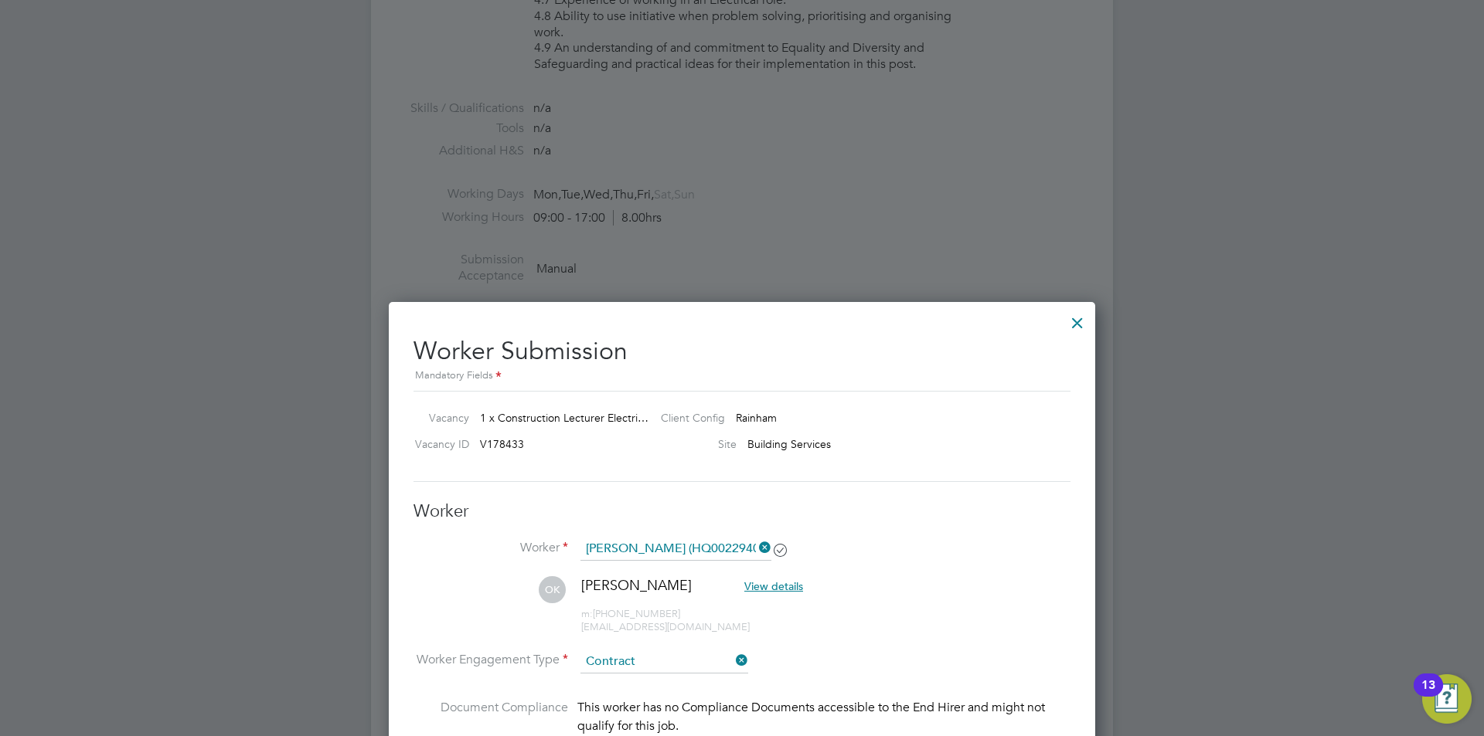
click at [1075, 328] on div at bounding box center [1077, 319] width 28 height 28
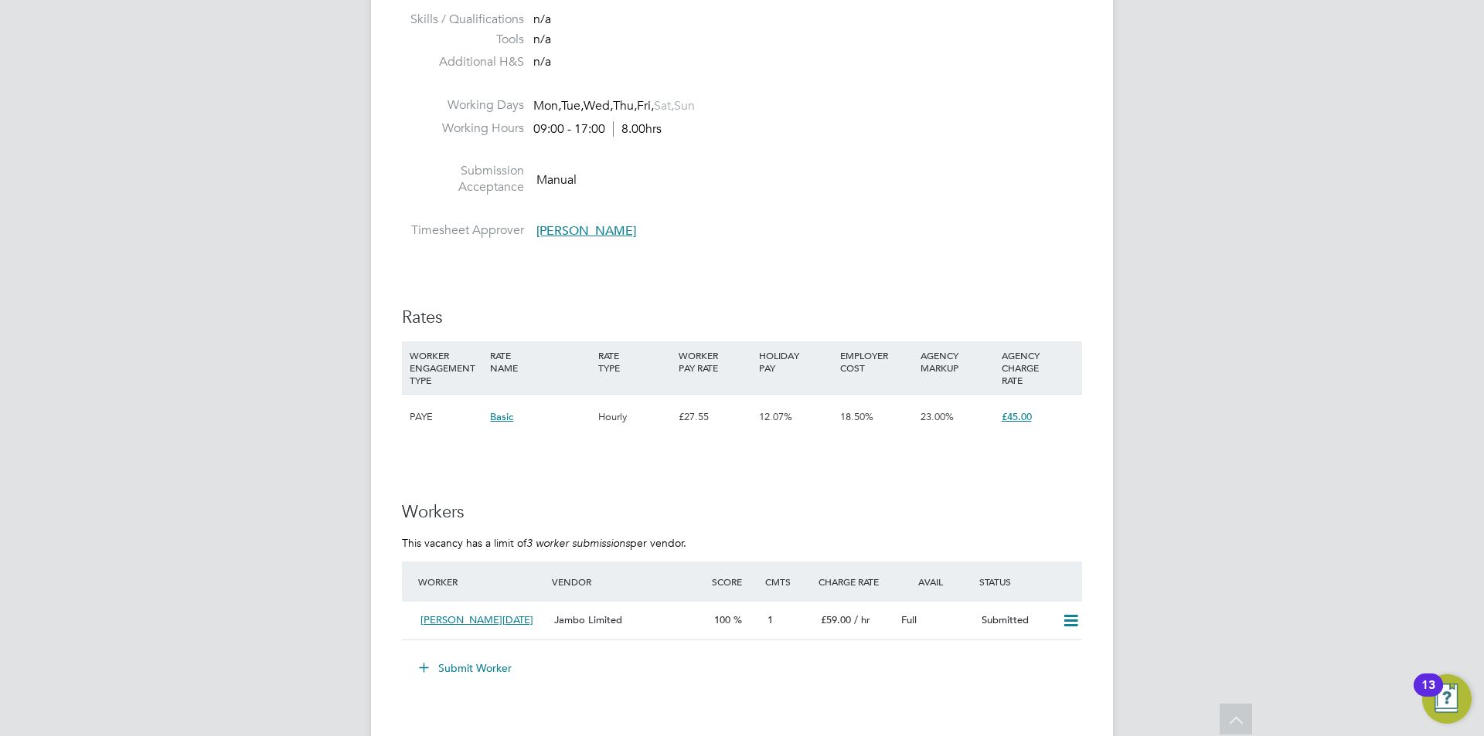
scroll to position [2086, 0]
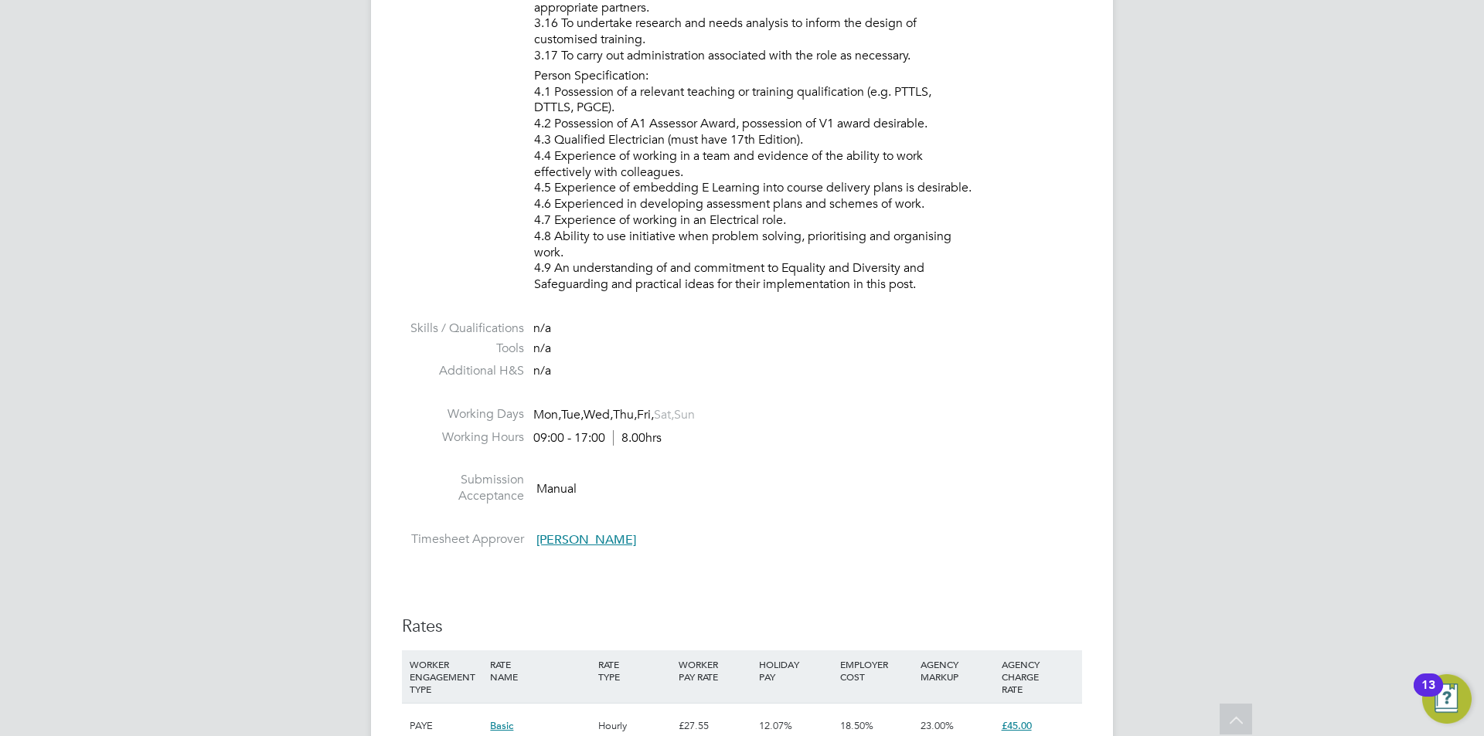
click at [550, 534] on span "[PERSON_NAME]" at bounding box center [586, 539] width 100 height 15
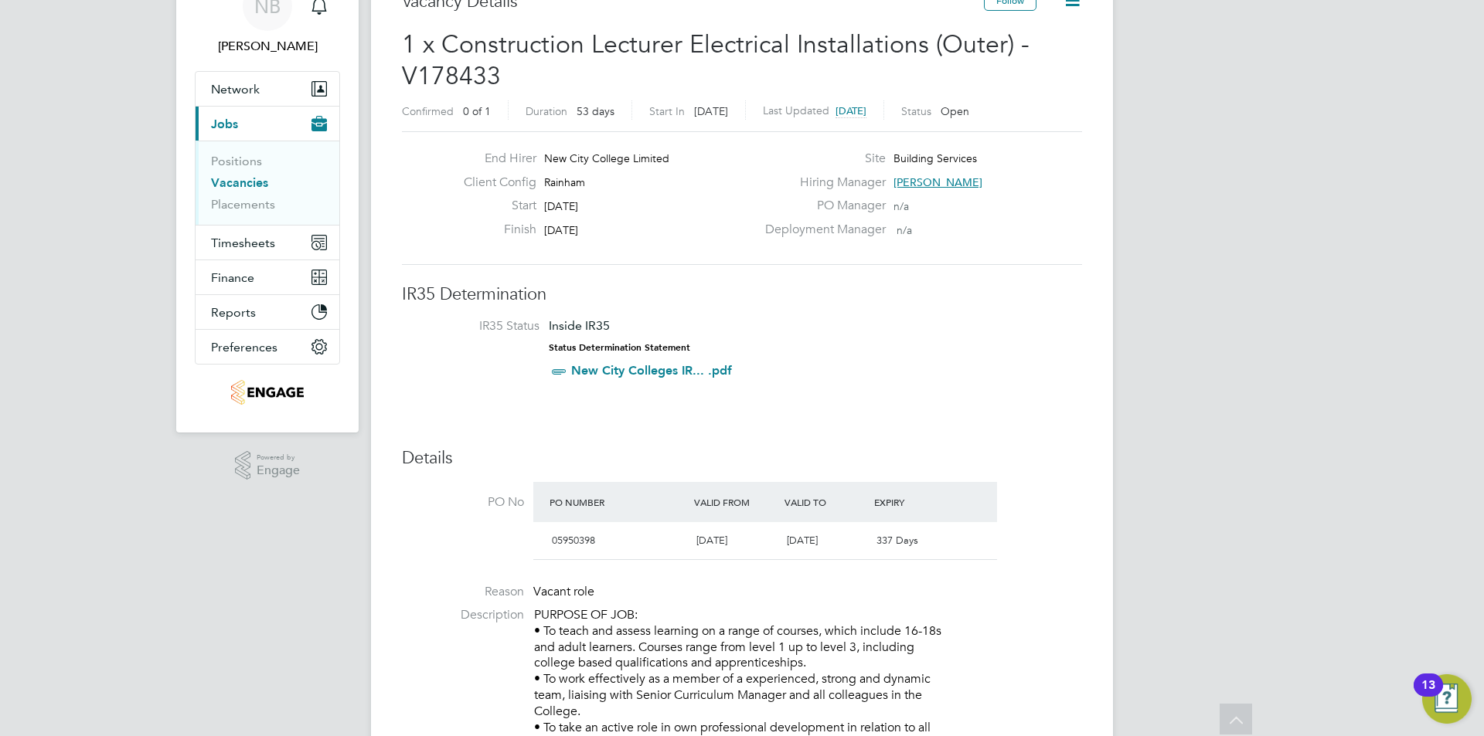
scroll to position [0, 0]
